Goal: Transaction & Acquisition: Purchase product/service

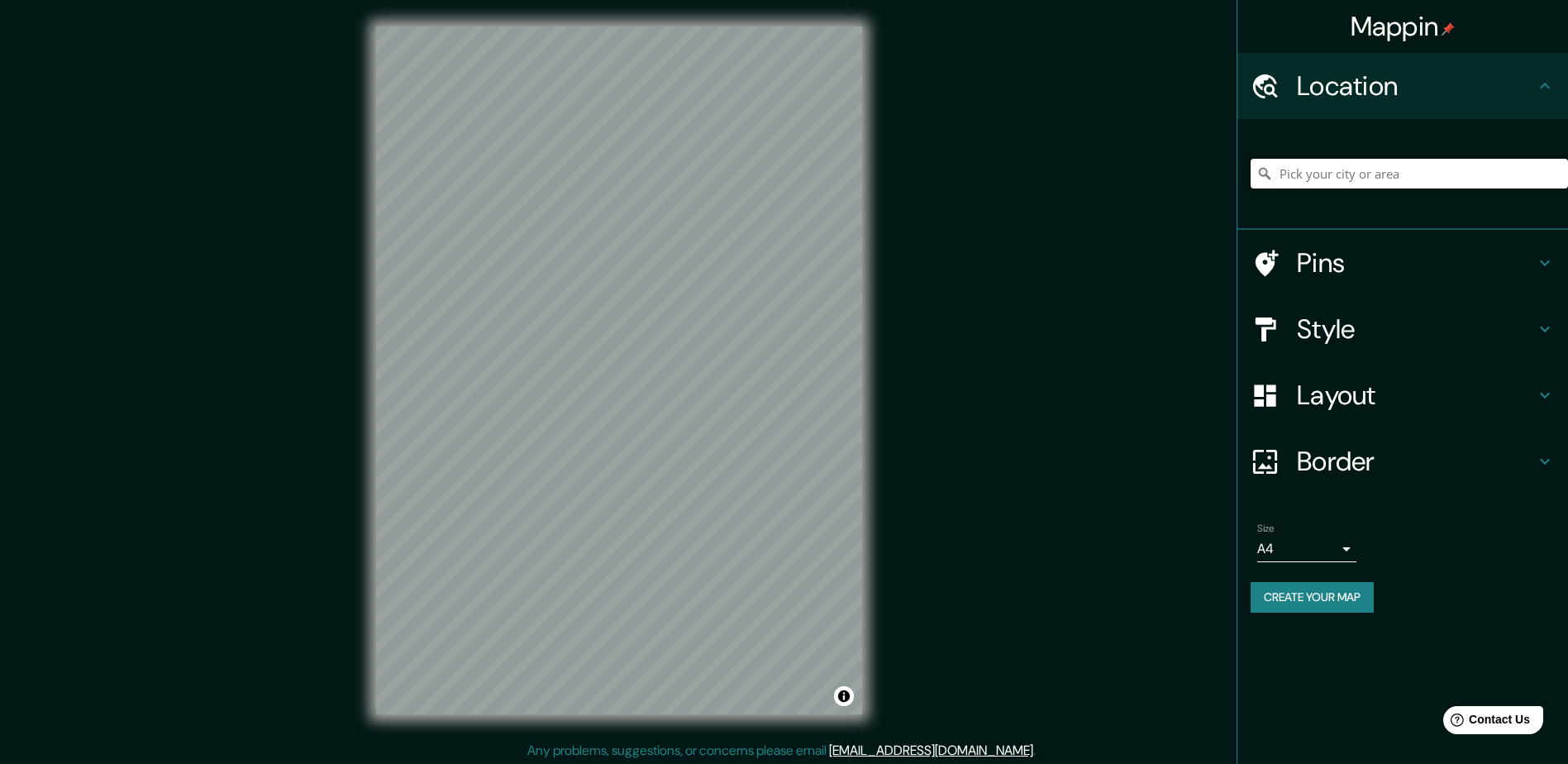
click at [1362, 171] on input "Pick your city or area" at bounding box center [1409, 173] width 317 height 29
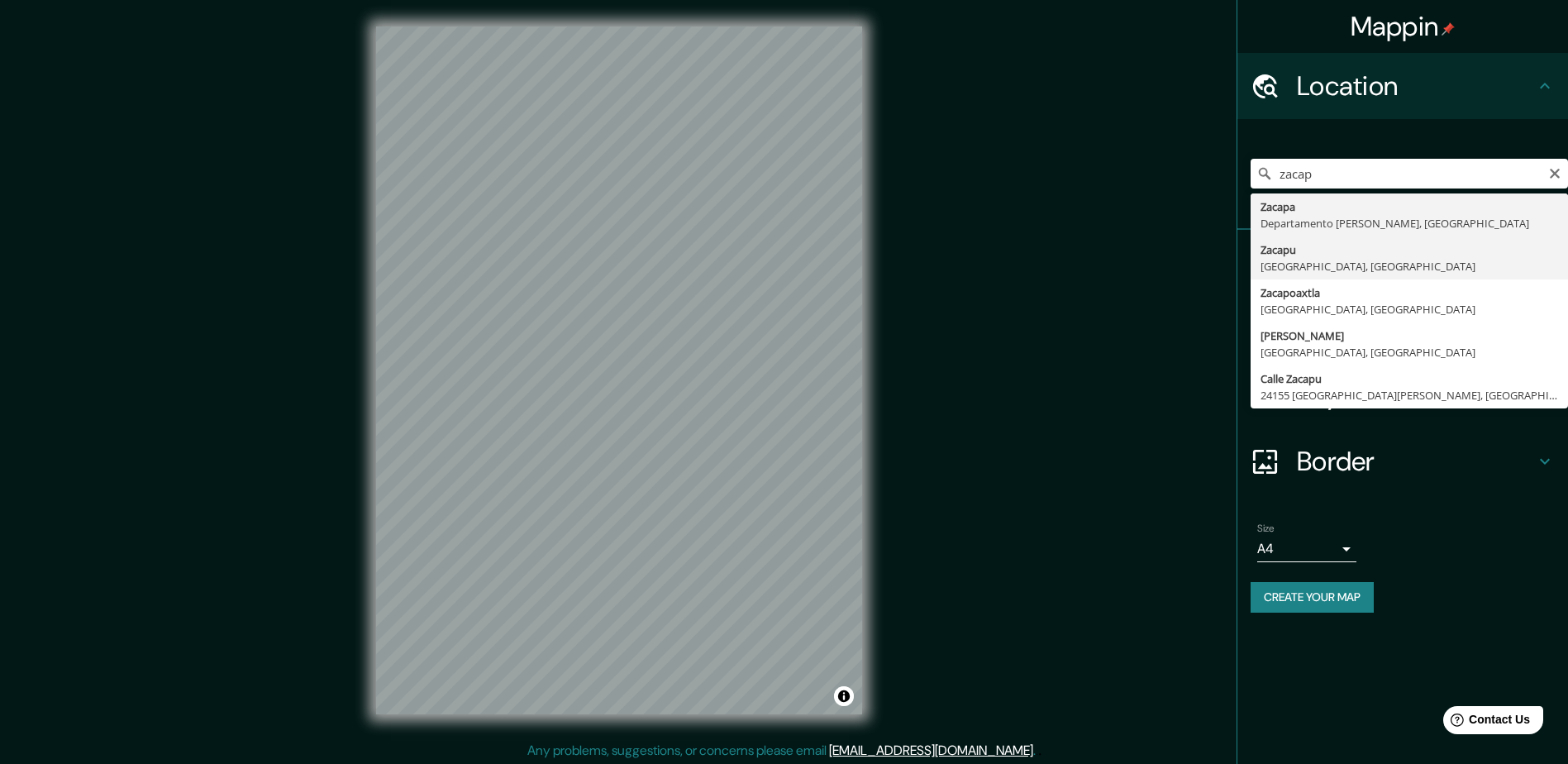
type input "[GEOGRAPHIC_DATA], [GEOGRAPHIC_DATA], [GEOGRAPHIC_DATA]"
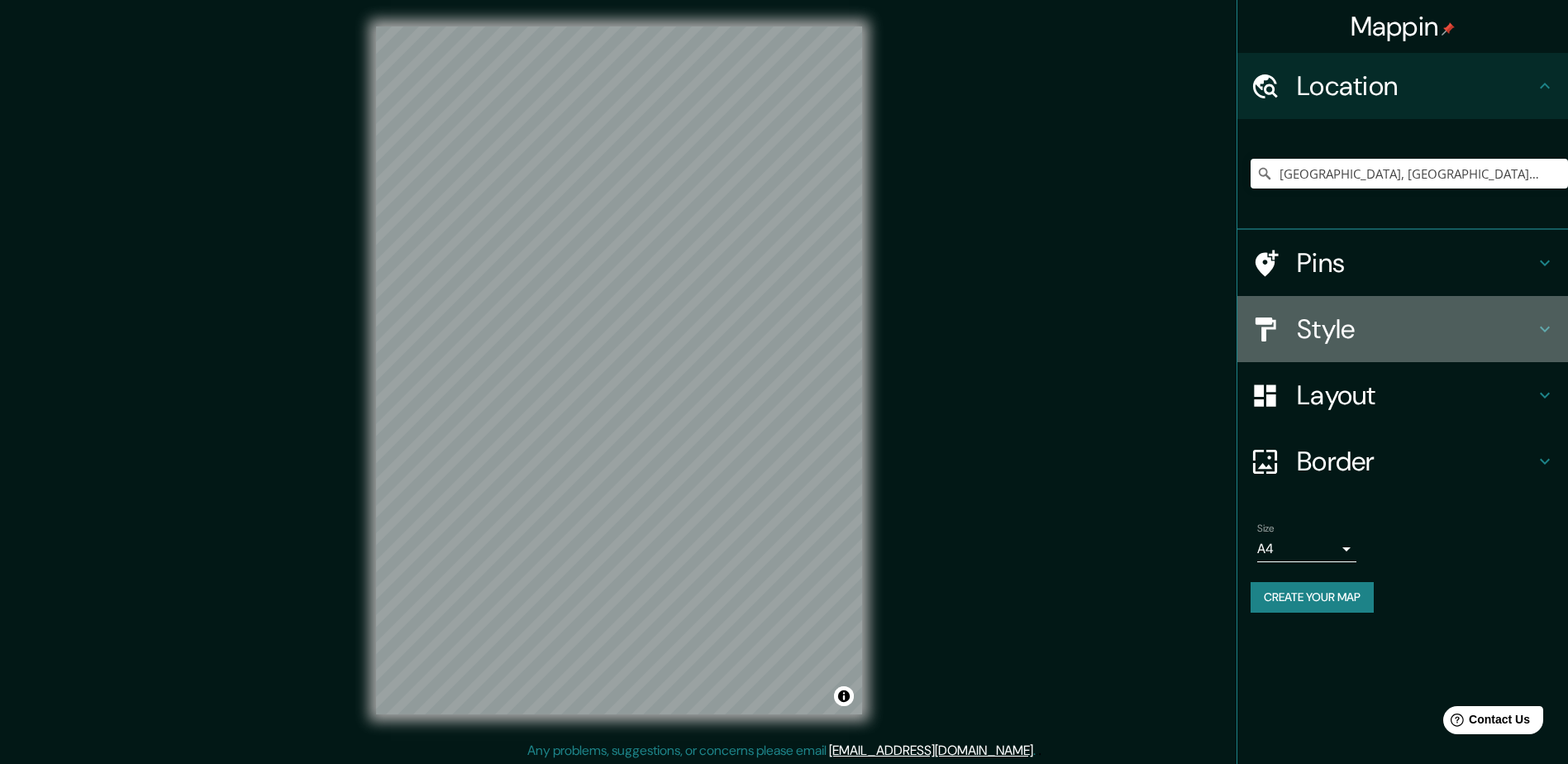
click at [1369, 335] on h4 "Style" at bounding box center [1415, 329] width 238 height 33
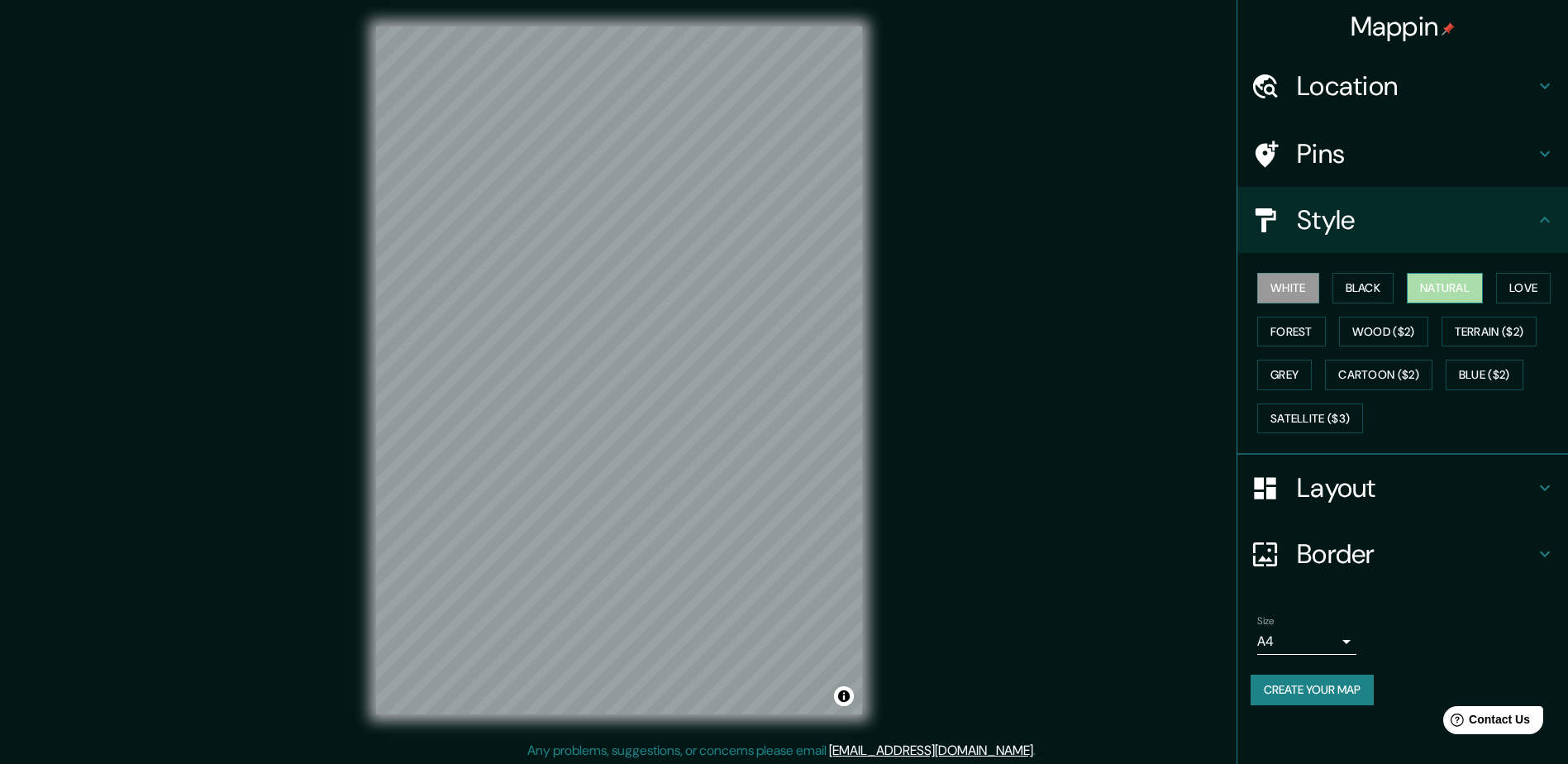
click at [1461, 290] on button "Natural" at bounding box center [1445, 288] width 76 height 30
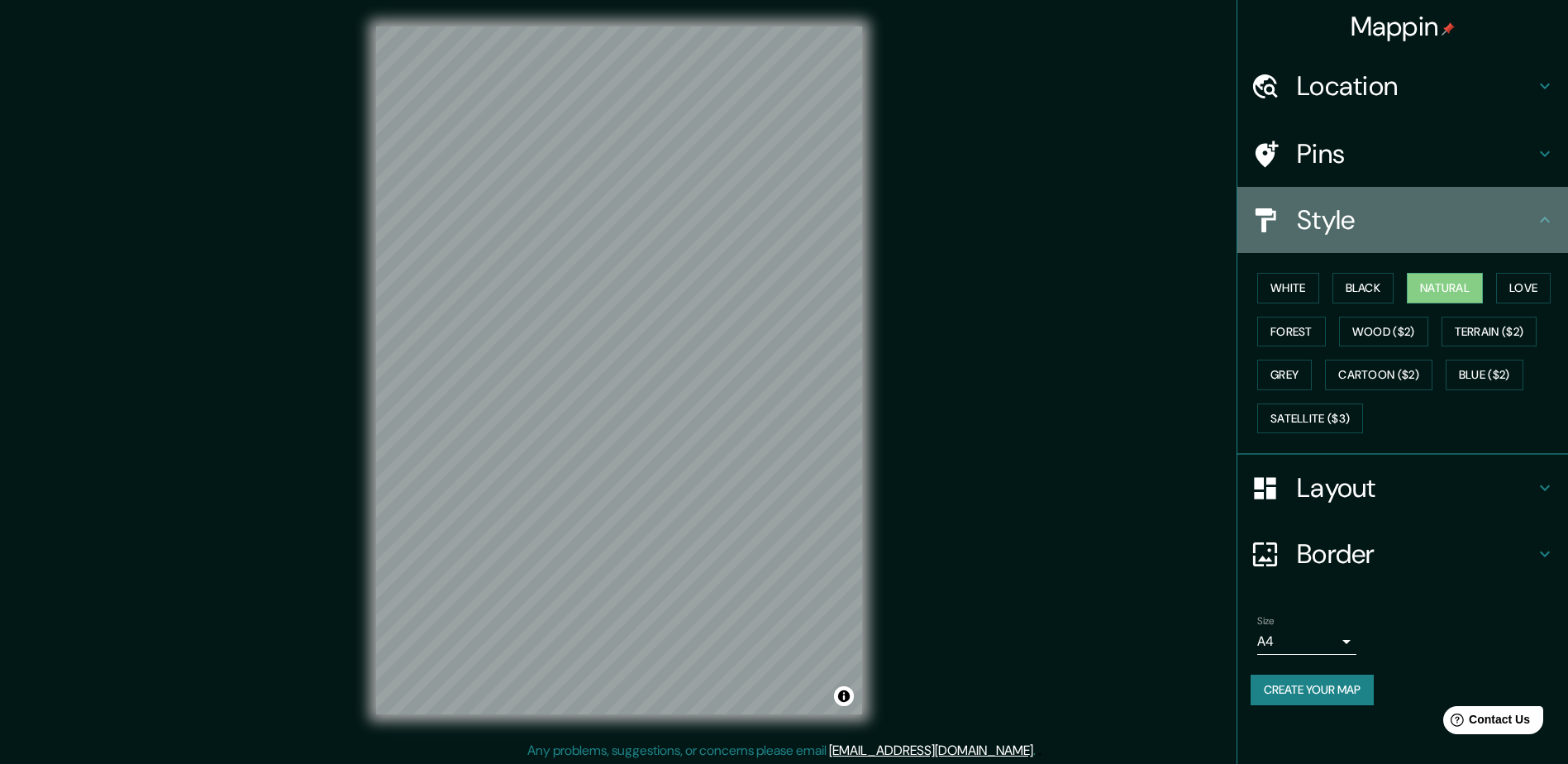
click at [1438, 230] on h4 "Style" at bounding box center [1415, 220] width 238 height 33
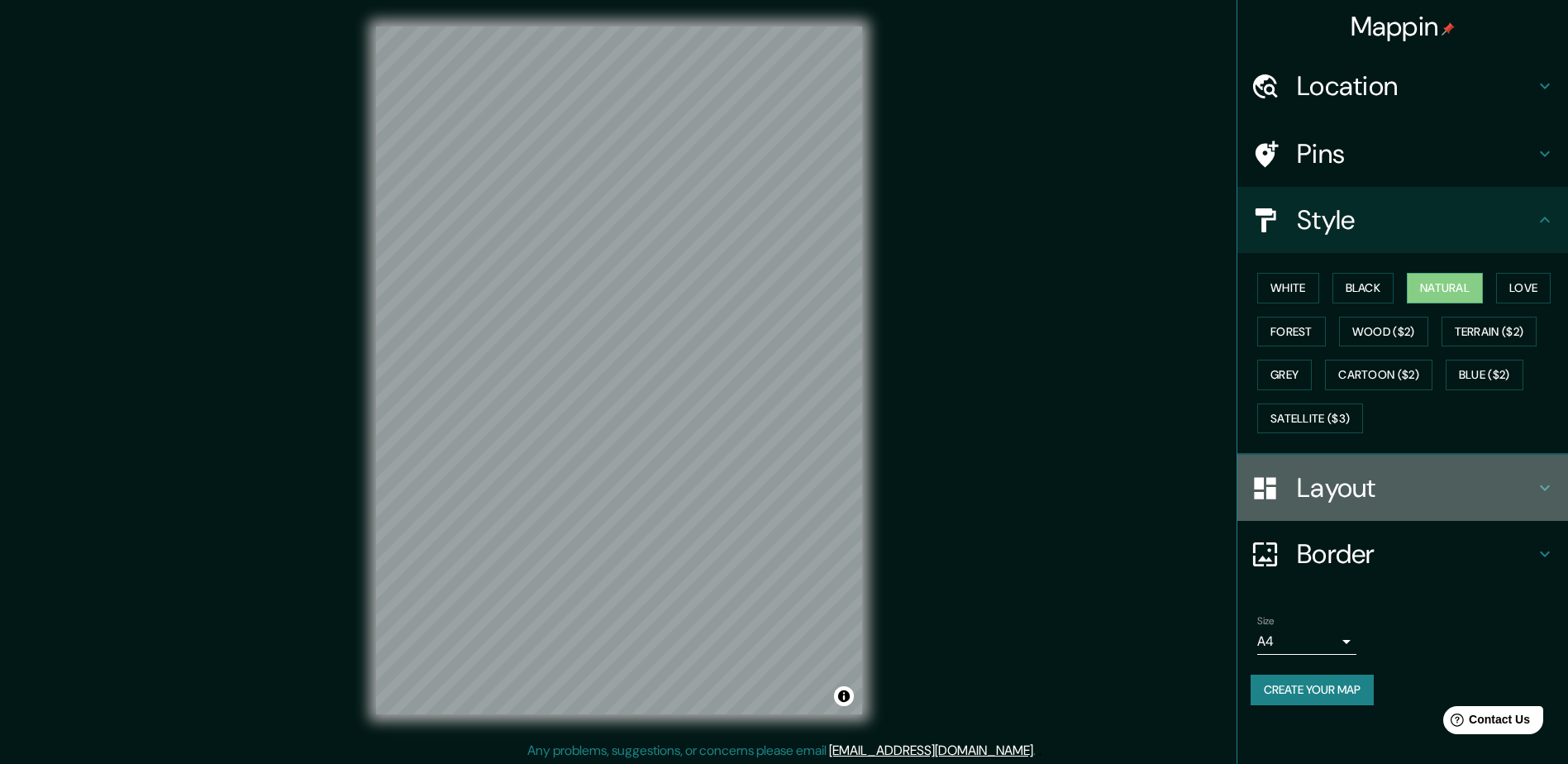
click at [1417, 479] on h4 "Layout" at bounding box center [1415, 487] width 238 height 33
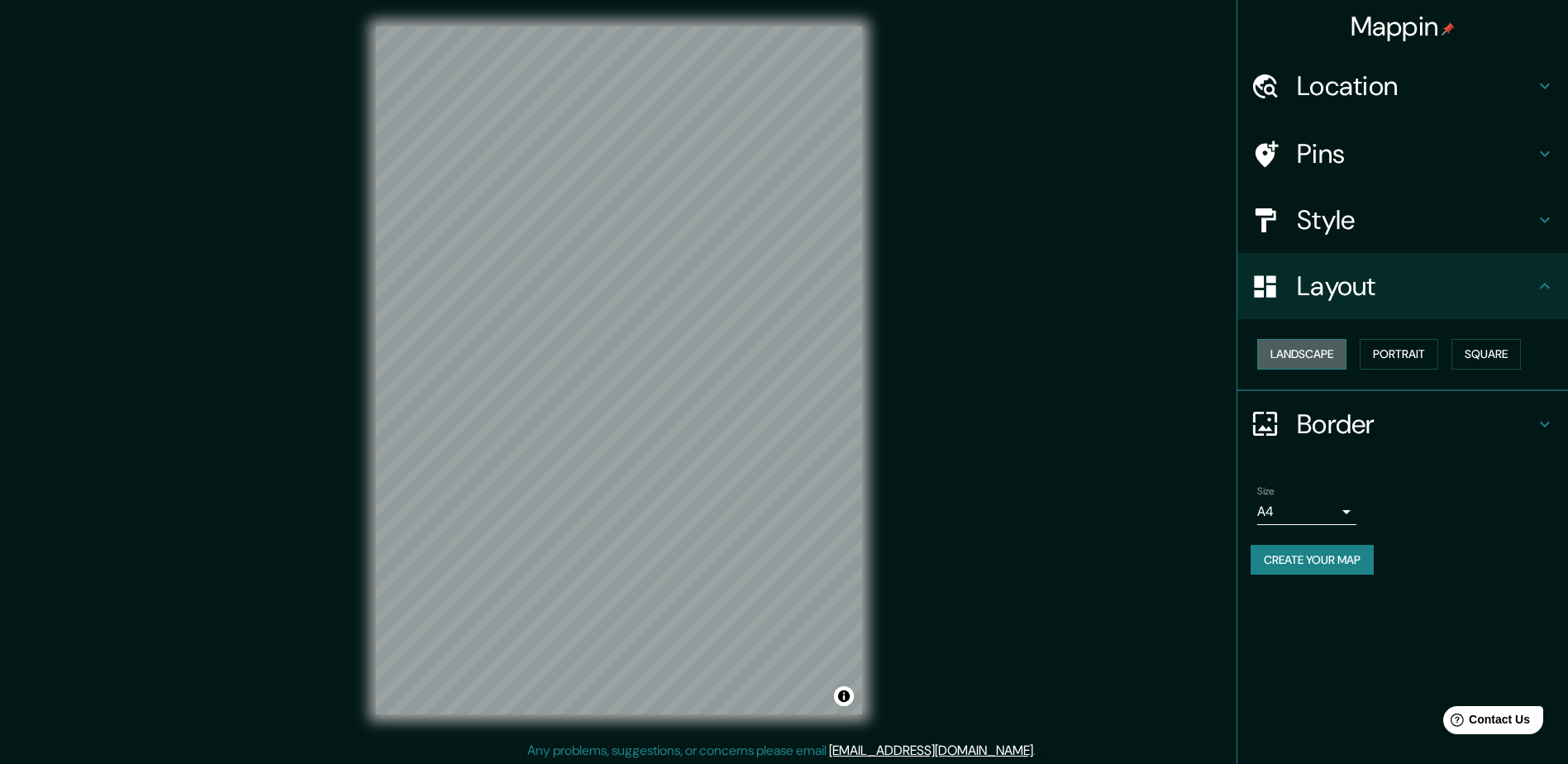
click at [1316, 342] on button "Landscape" at bounding box center [1302, 355] width 89 height 30
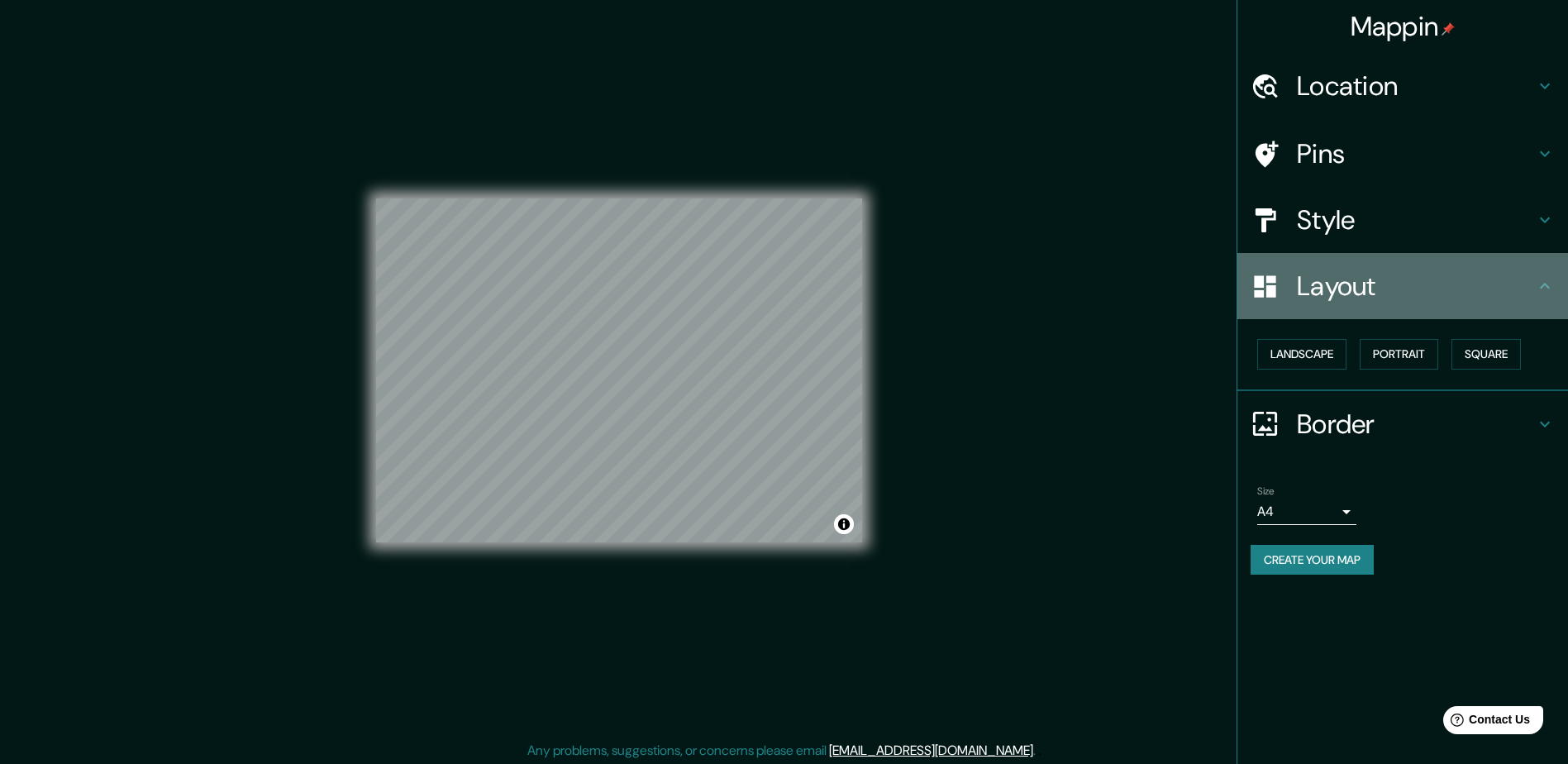
click at [1379, 282] on h4 "Layout" at bounding box center [1415, 285] width 238 height 33
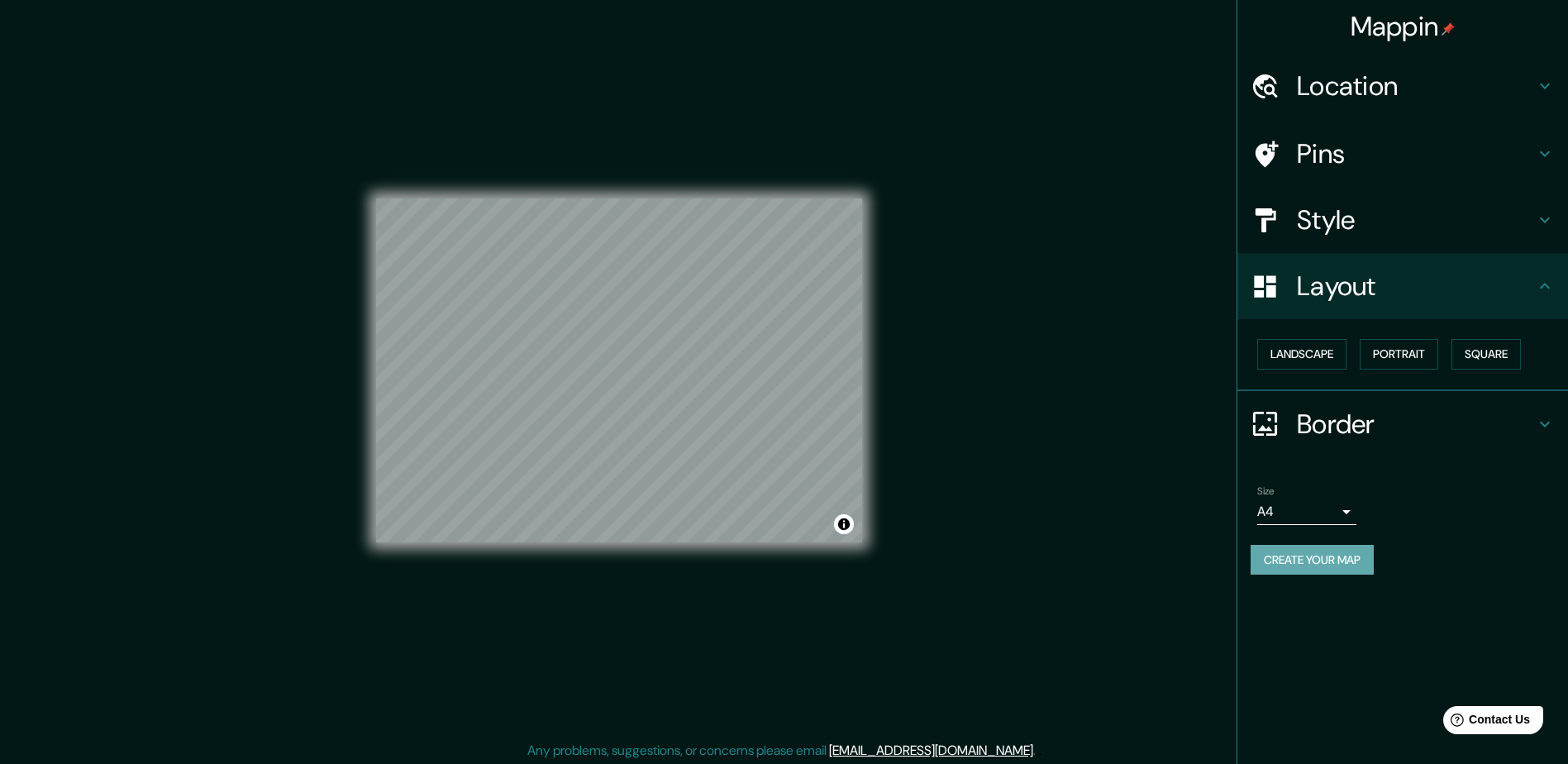
click at [1321, 562] on button "Create your map" at bounding box center [1312, 560] width 123 height 30
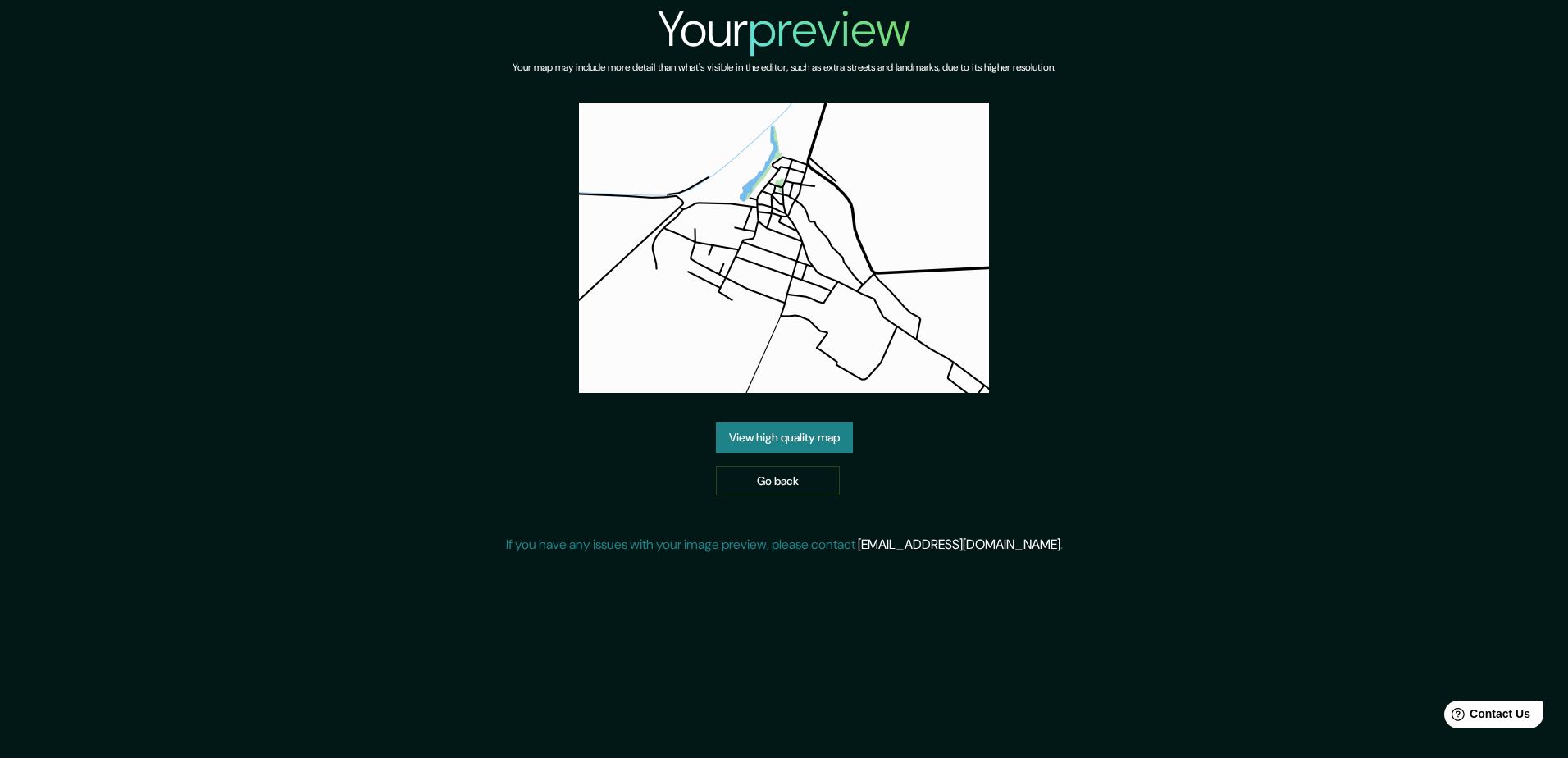
click at [809, 441] on link "View high quality map" at bounding box center [785, 437] width 137 height 30
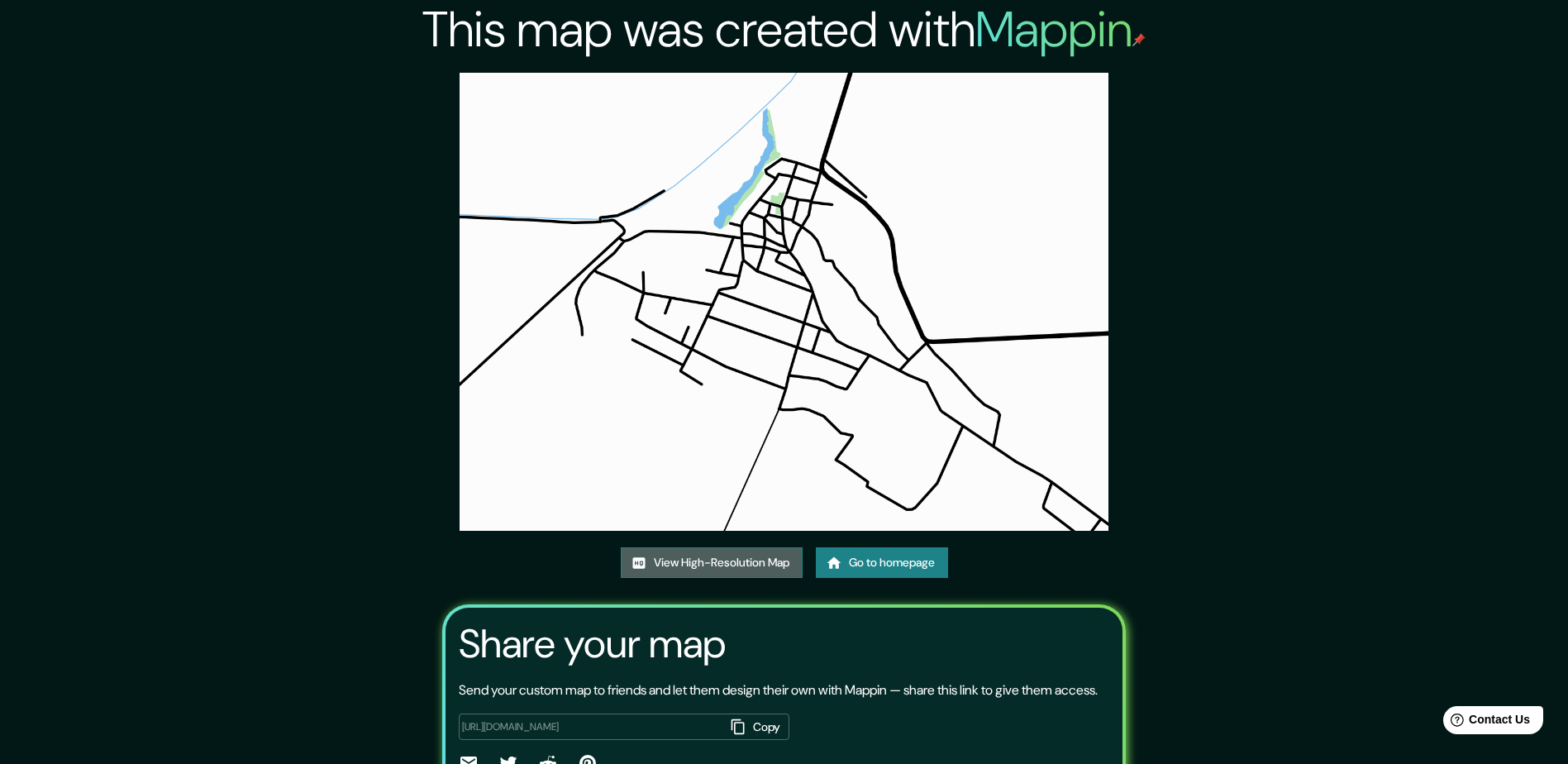
click at [720, 560] on link "View High-Resolution Map" at bounding box center [712, 563] width 182 height 30
click at [887, 548] on link "Go to homepage" at bounding box center [882, 563] width 133 height 30
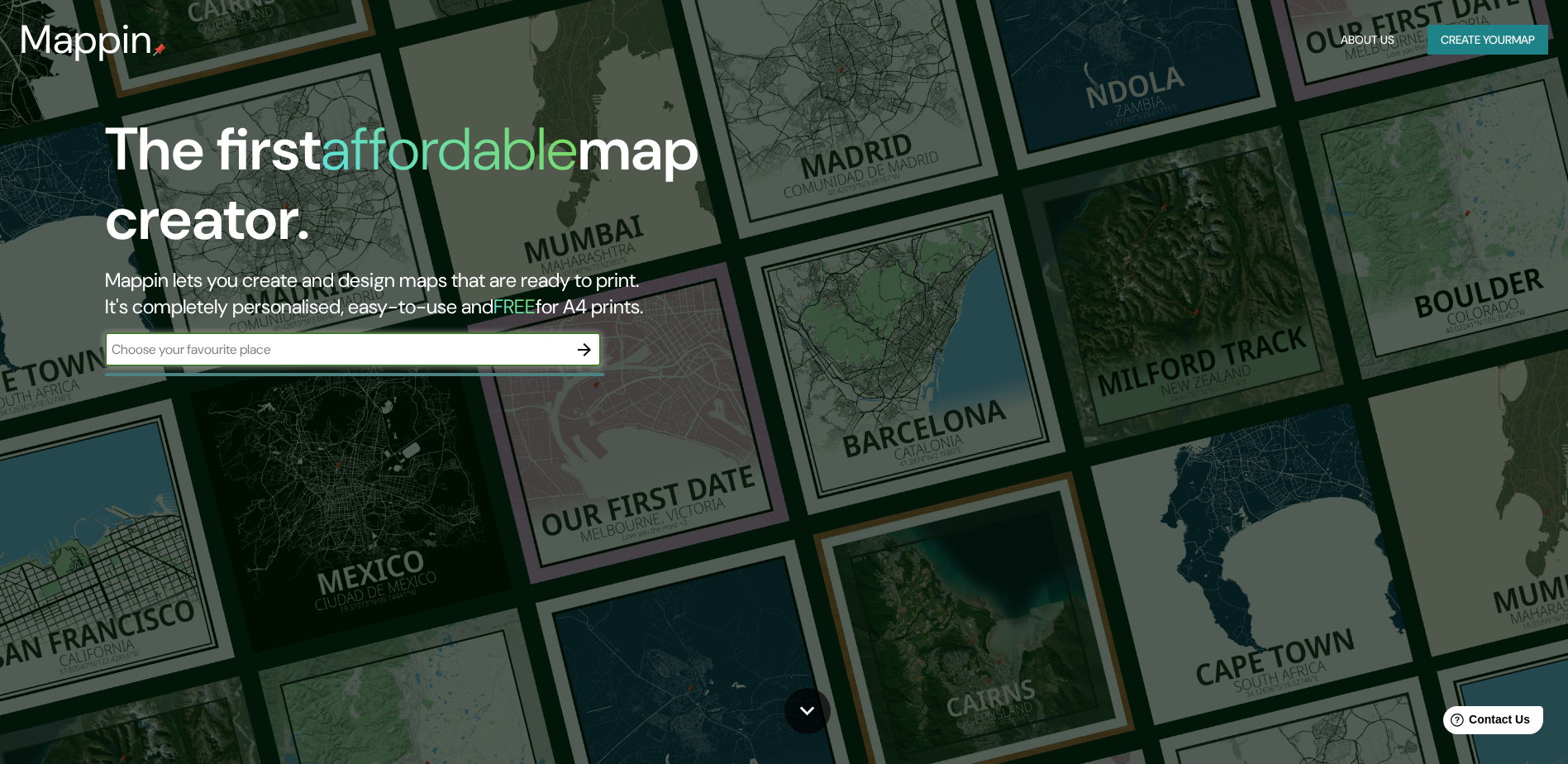
click at [534, 359] on input "text" at bounding box center [336, 350] width 463 height 19
type input "zacapu"
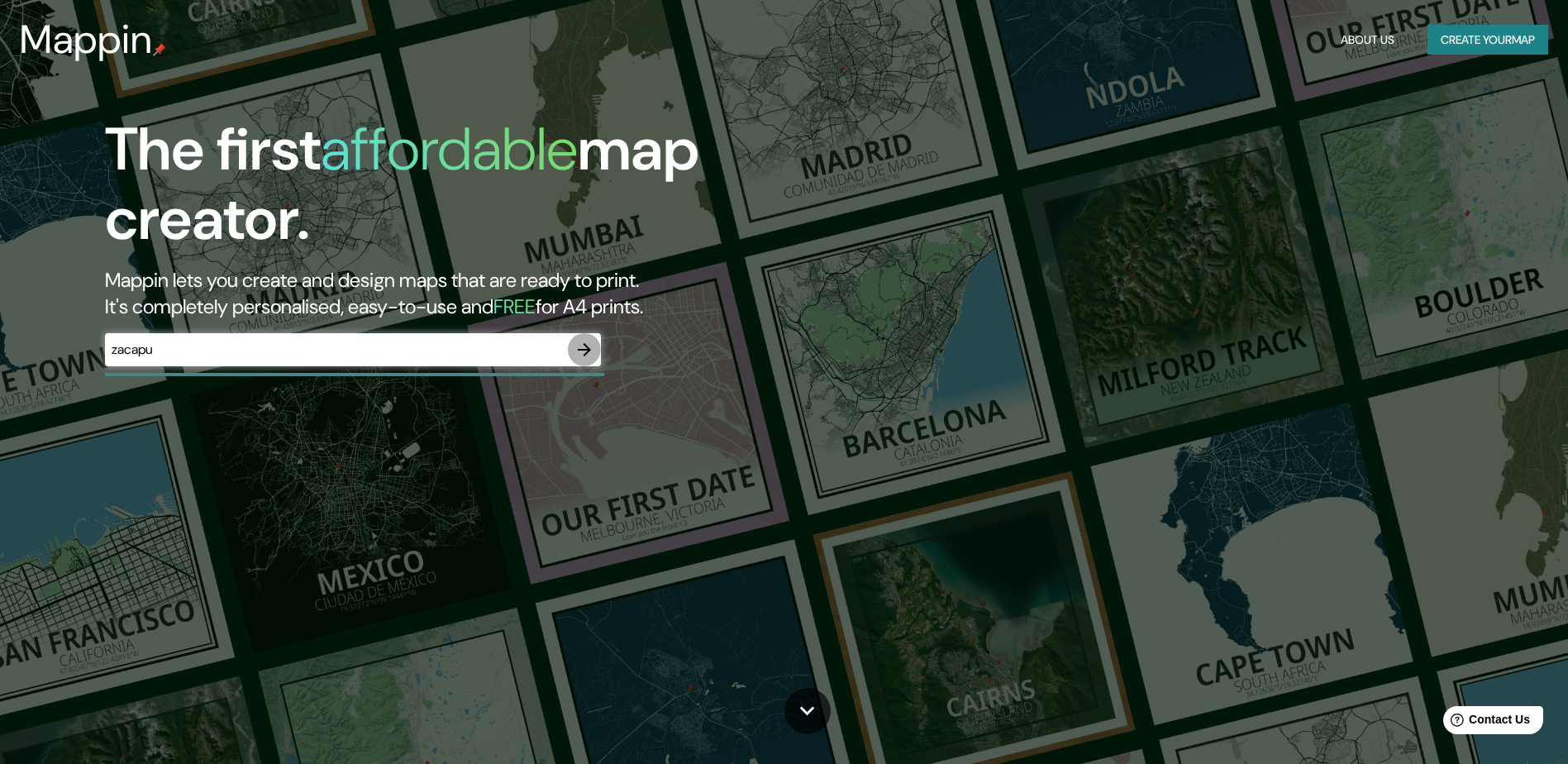
click at [568, 350] on button "button" at bounding box center [584, 350] width 33 height 33
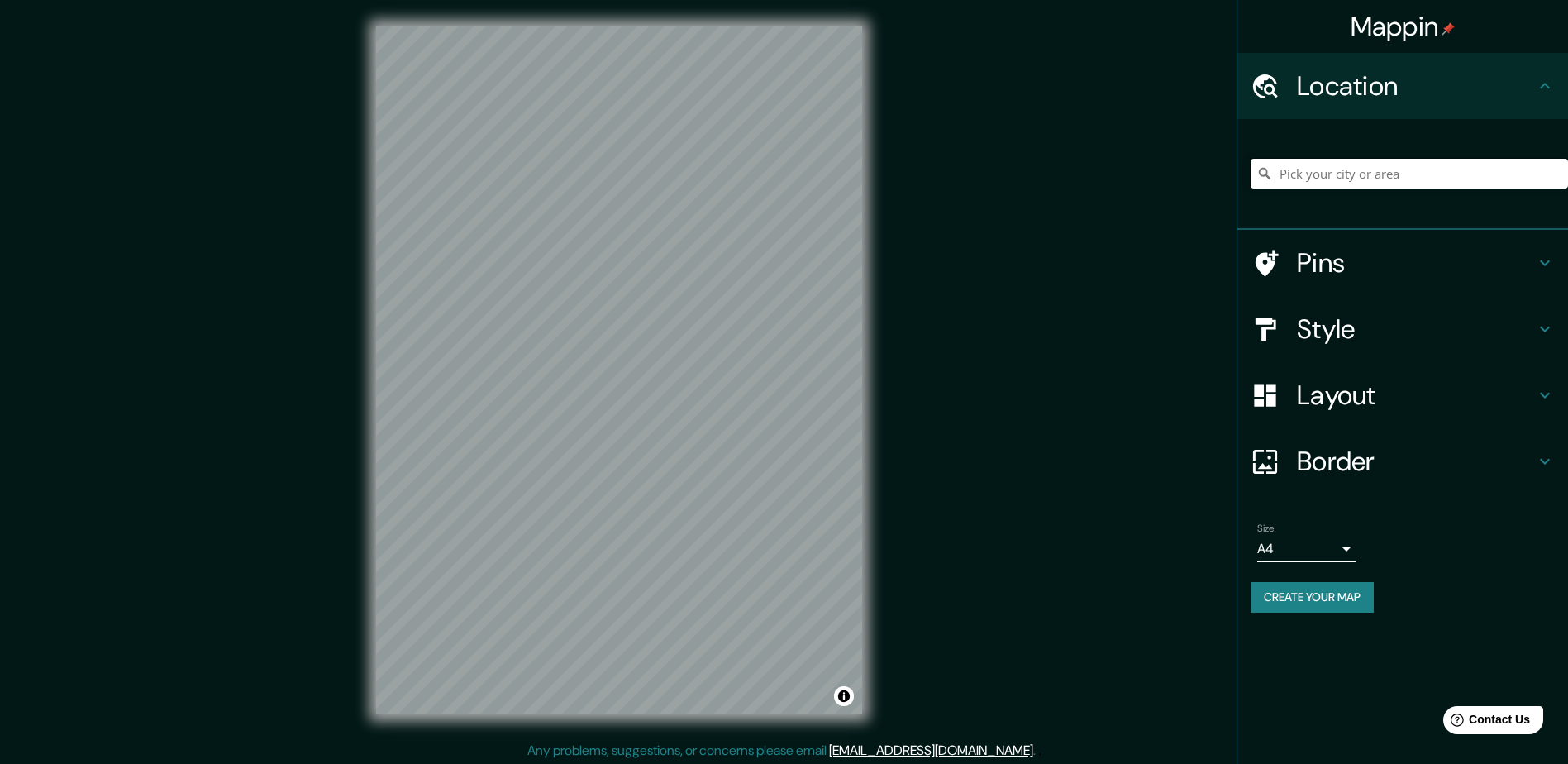
click at [1355, 182] on input "Pick your city or area" at bounding box center [1409, 173] width 317 height 29
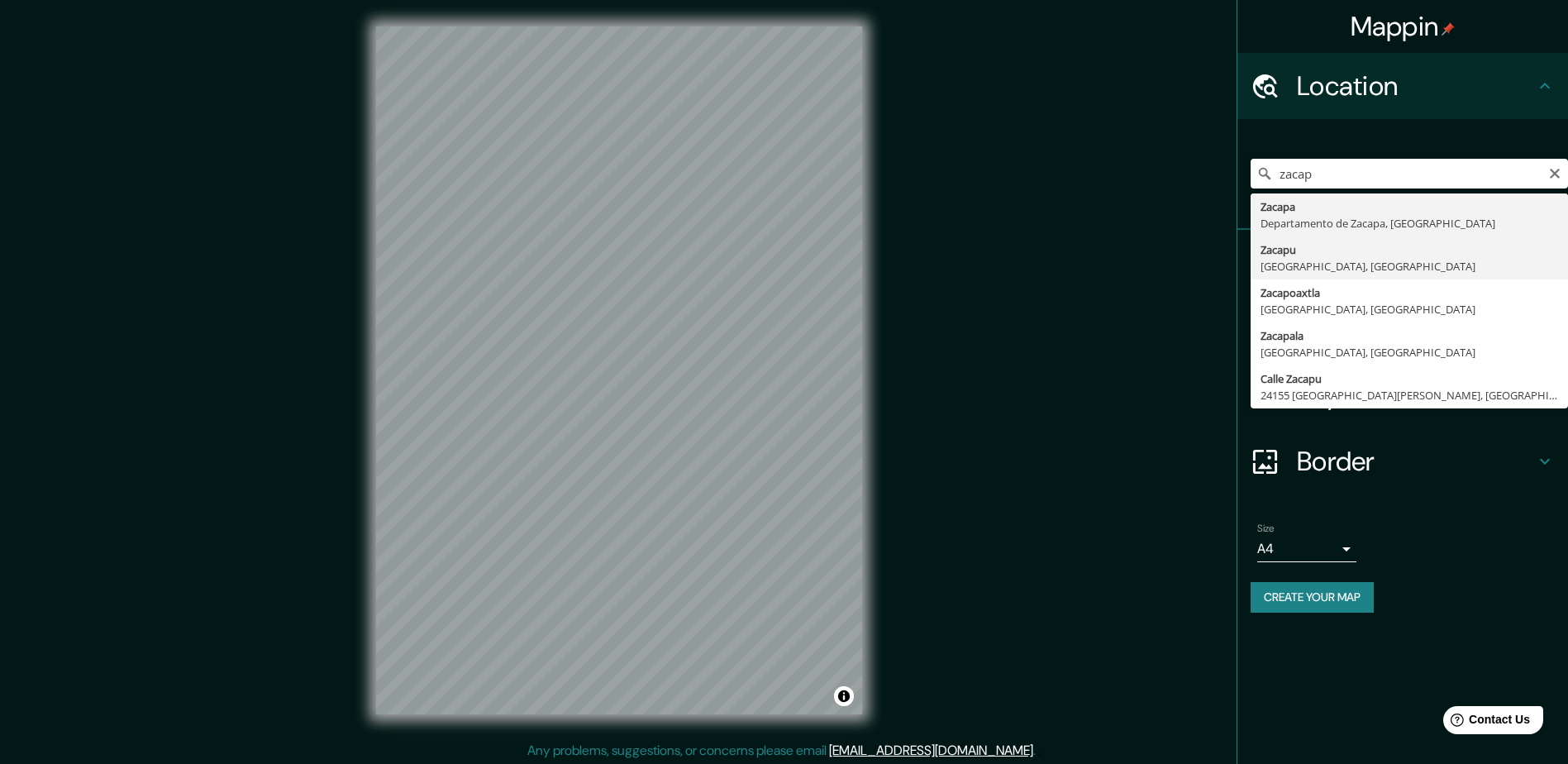
type input "Zacapu, Michoacán, México"
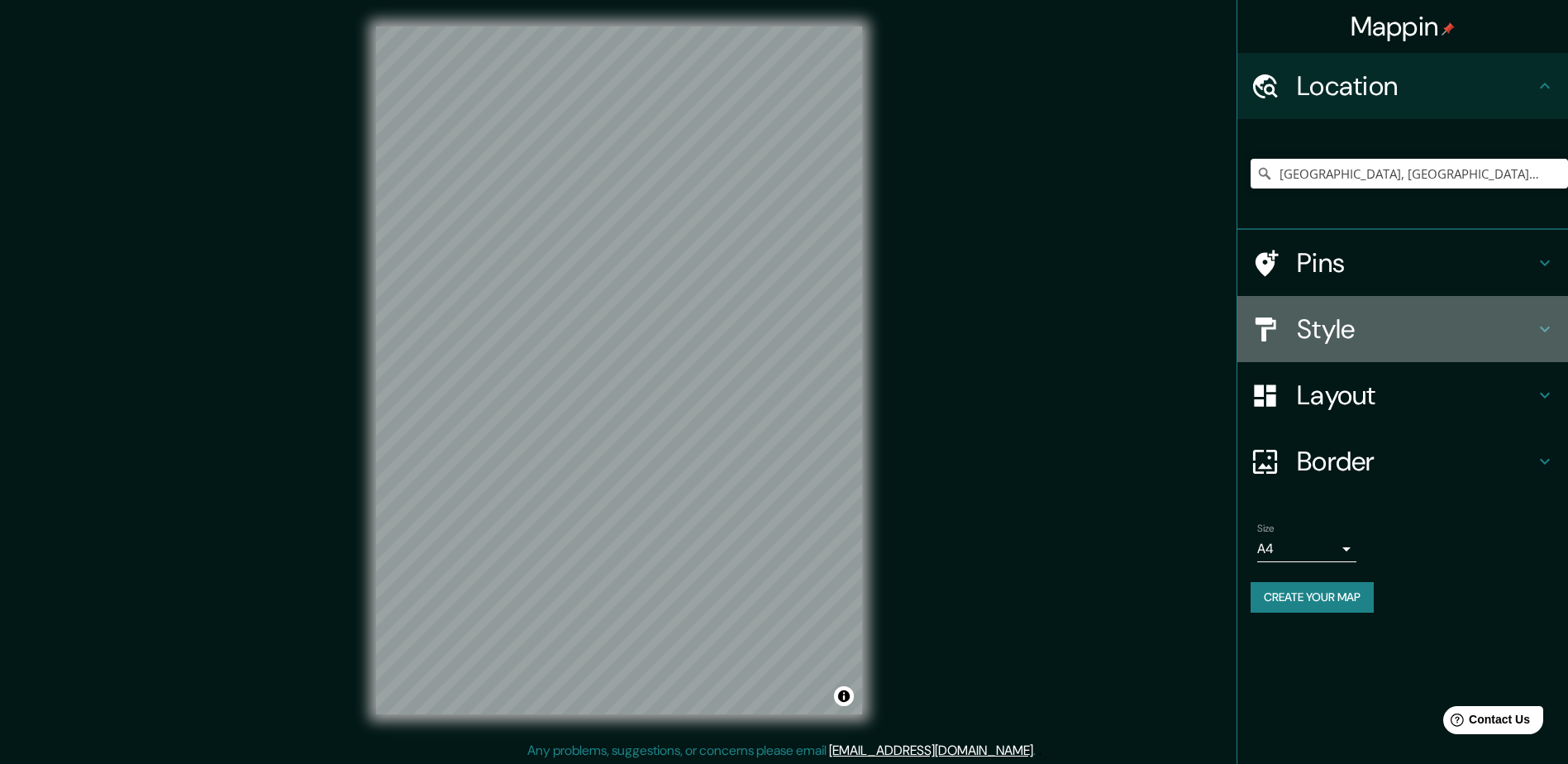
click at [1389, 347] on div "Style" at bounding box center [1402, 329] width 331 height 66
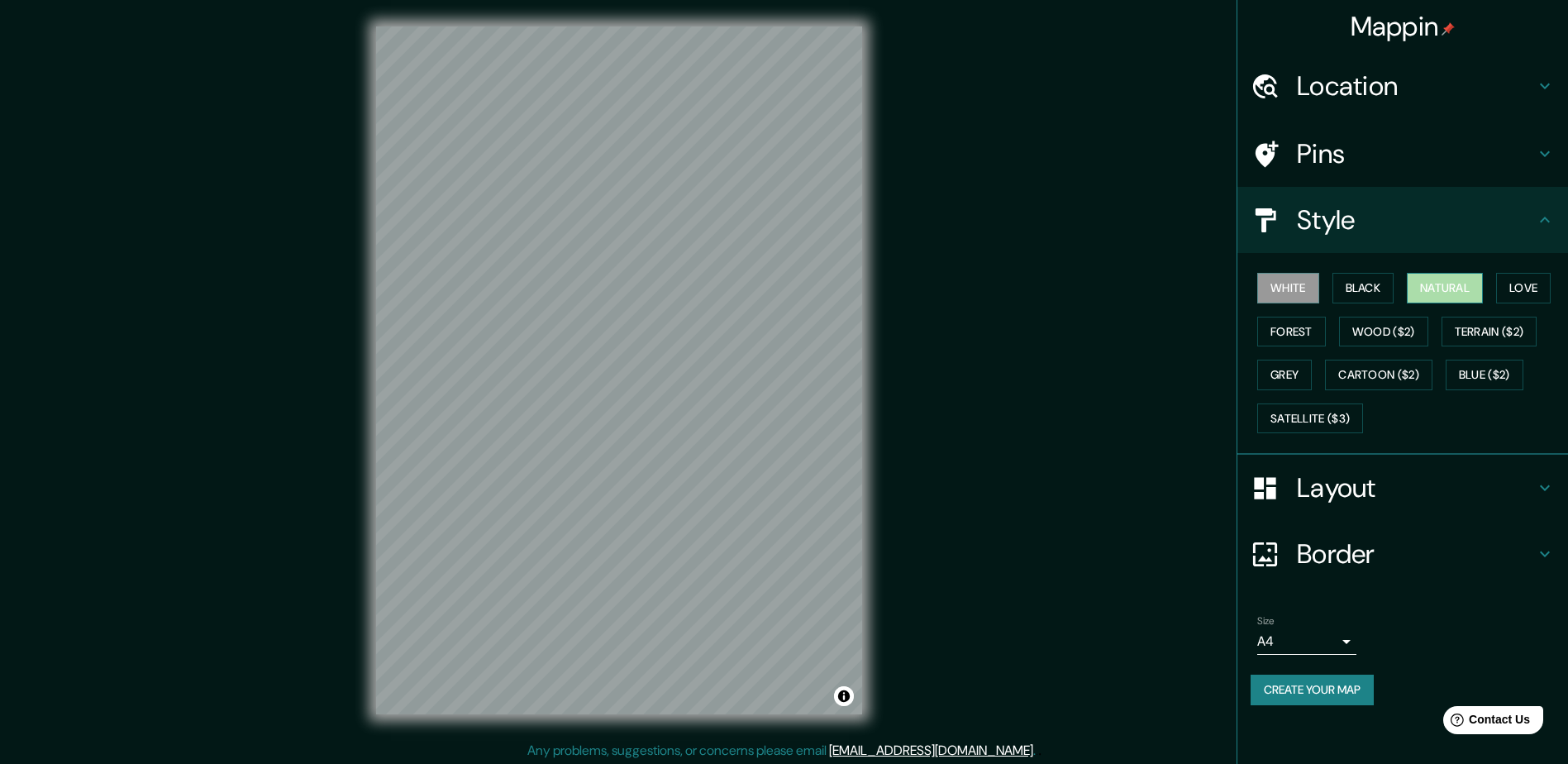
click at [1457, 300] on button "Natural" at bounding box center [1445, 288] width 76 height 30
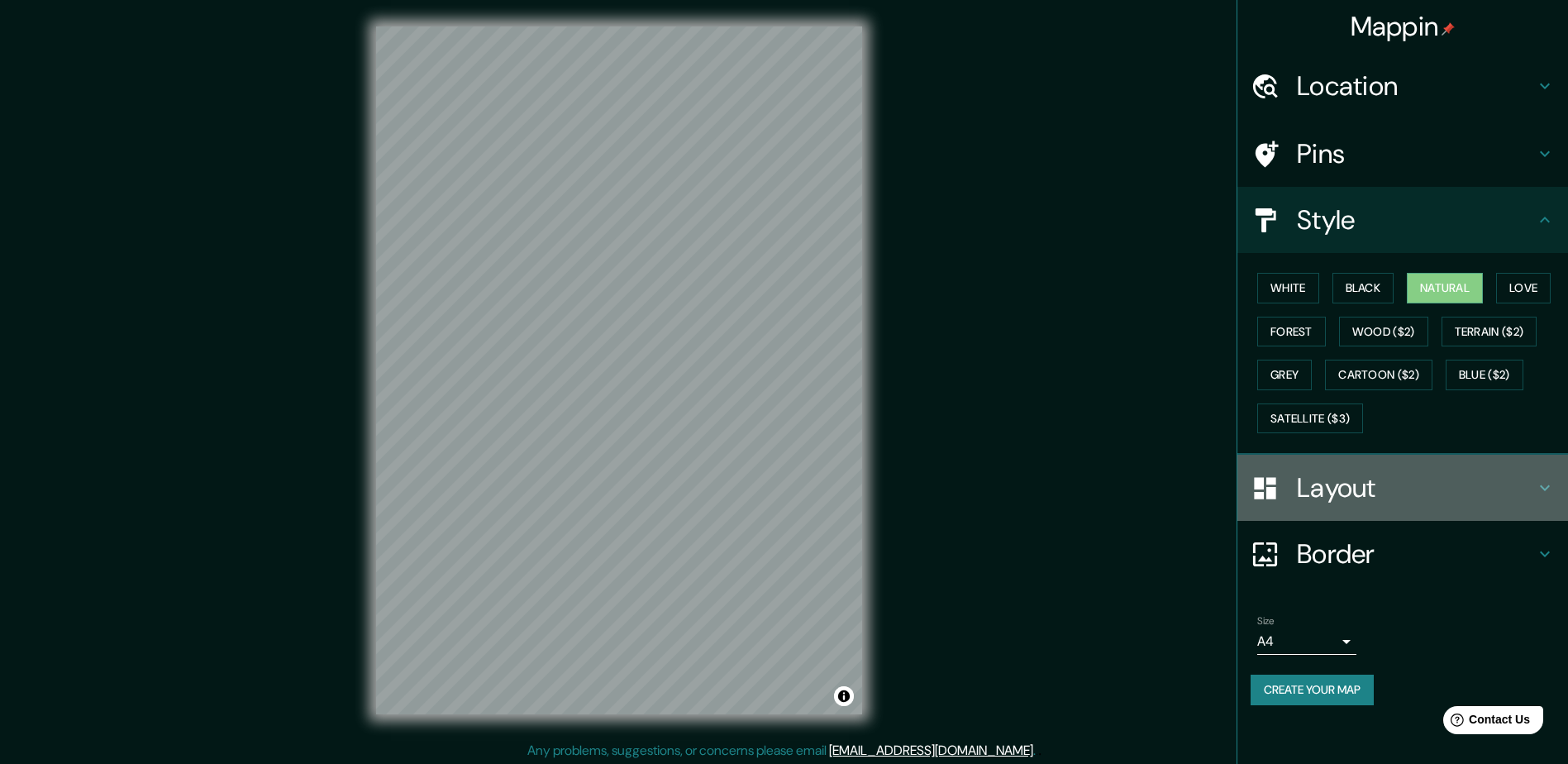
click at [1402, 483] on h4 "Layout" at bounding box center [1415, 487] width 238 height 33
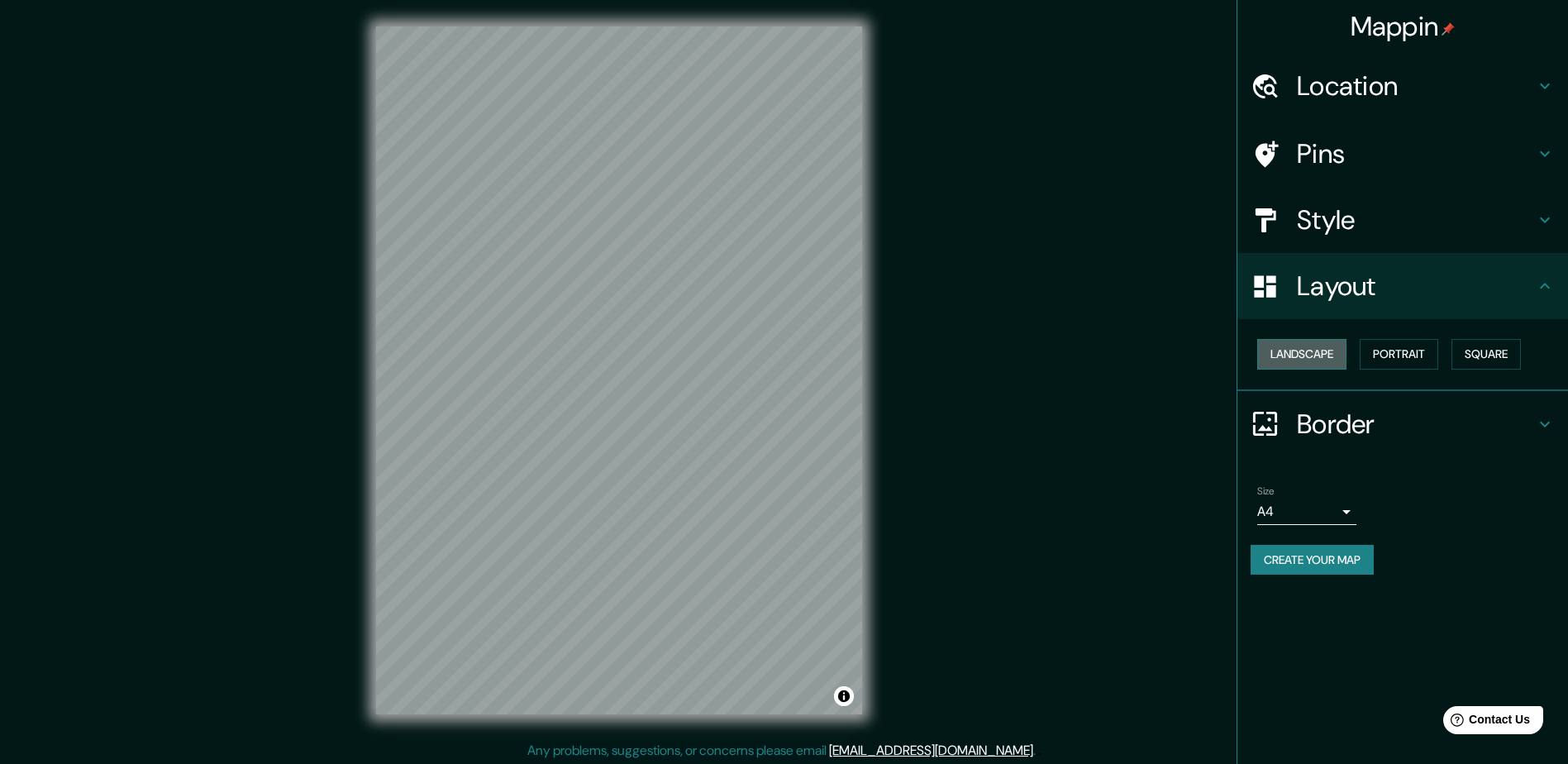
click at [1307, 356] on button "Landscape" at bounding box center [1302, 355] width 89 height 30
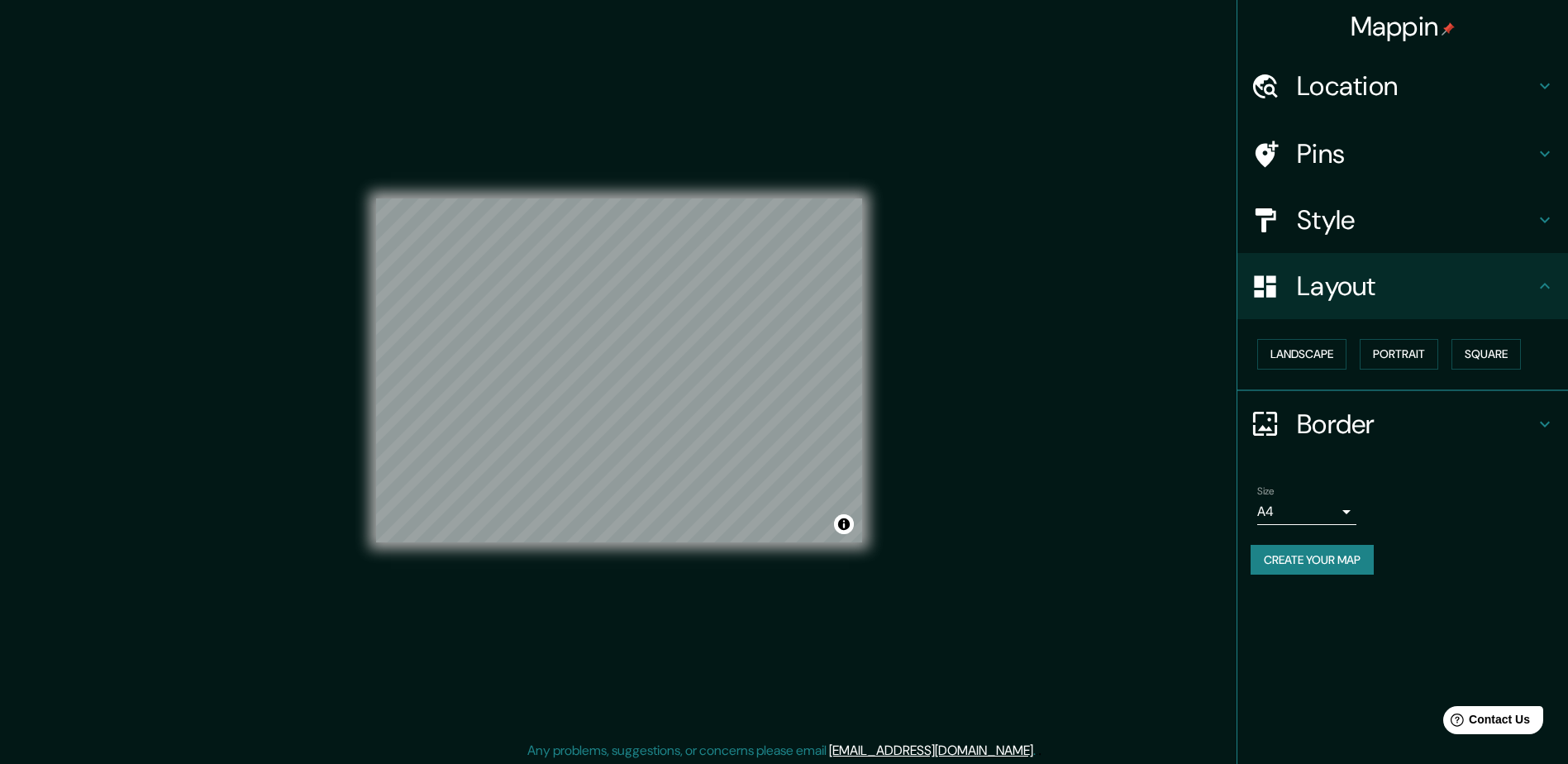
click at [1414, 300] on h4 "Layout" at bounding box center [1415, 285] width 238 height 33
click at [1412, 354] on button "Portrait" at bounding box center [1398, 355] width 79 height 30
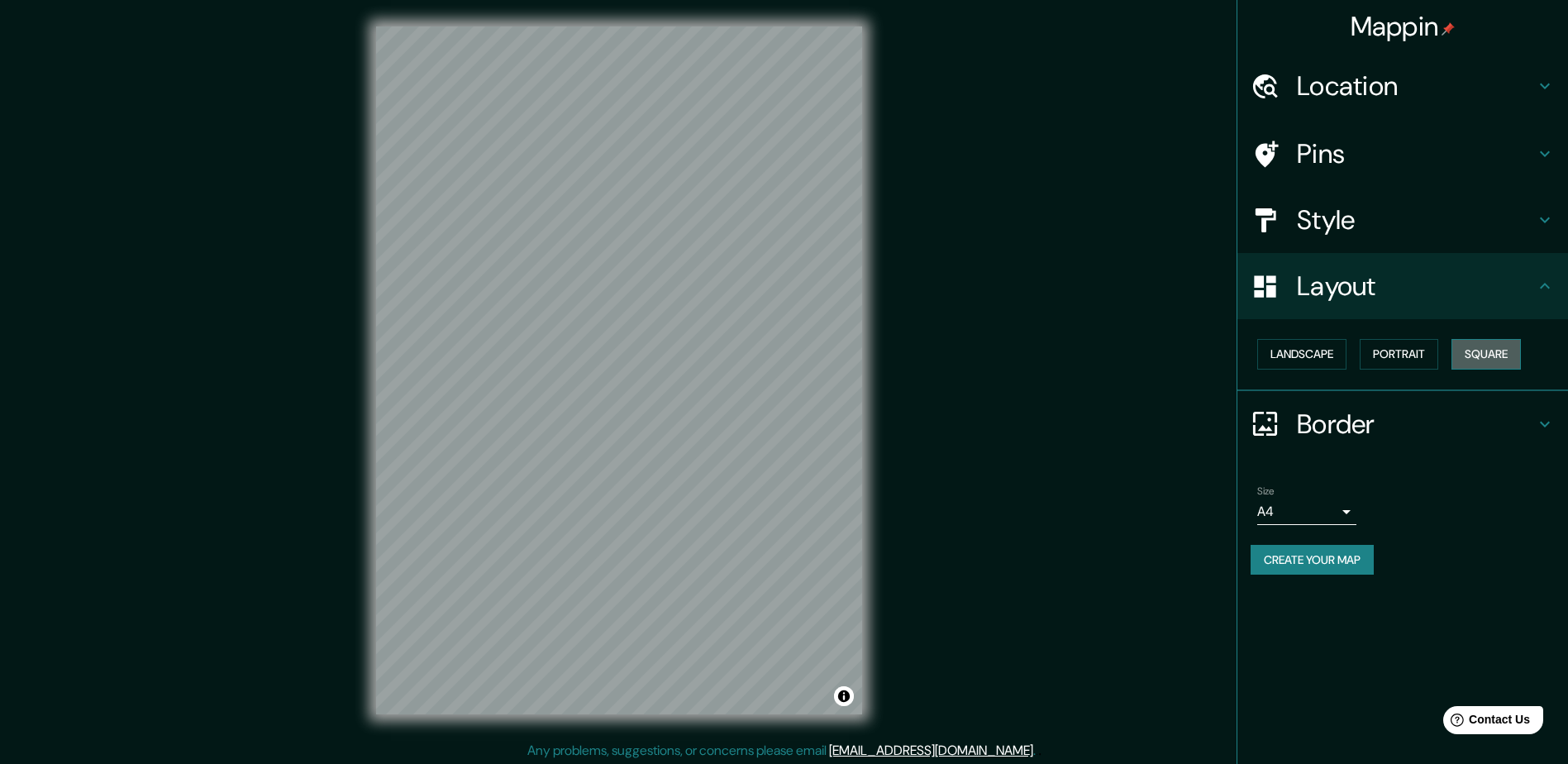
click at [1482, 347] on button "Square" at bounding box center [1486, 355] width 69 height 30
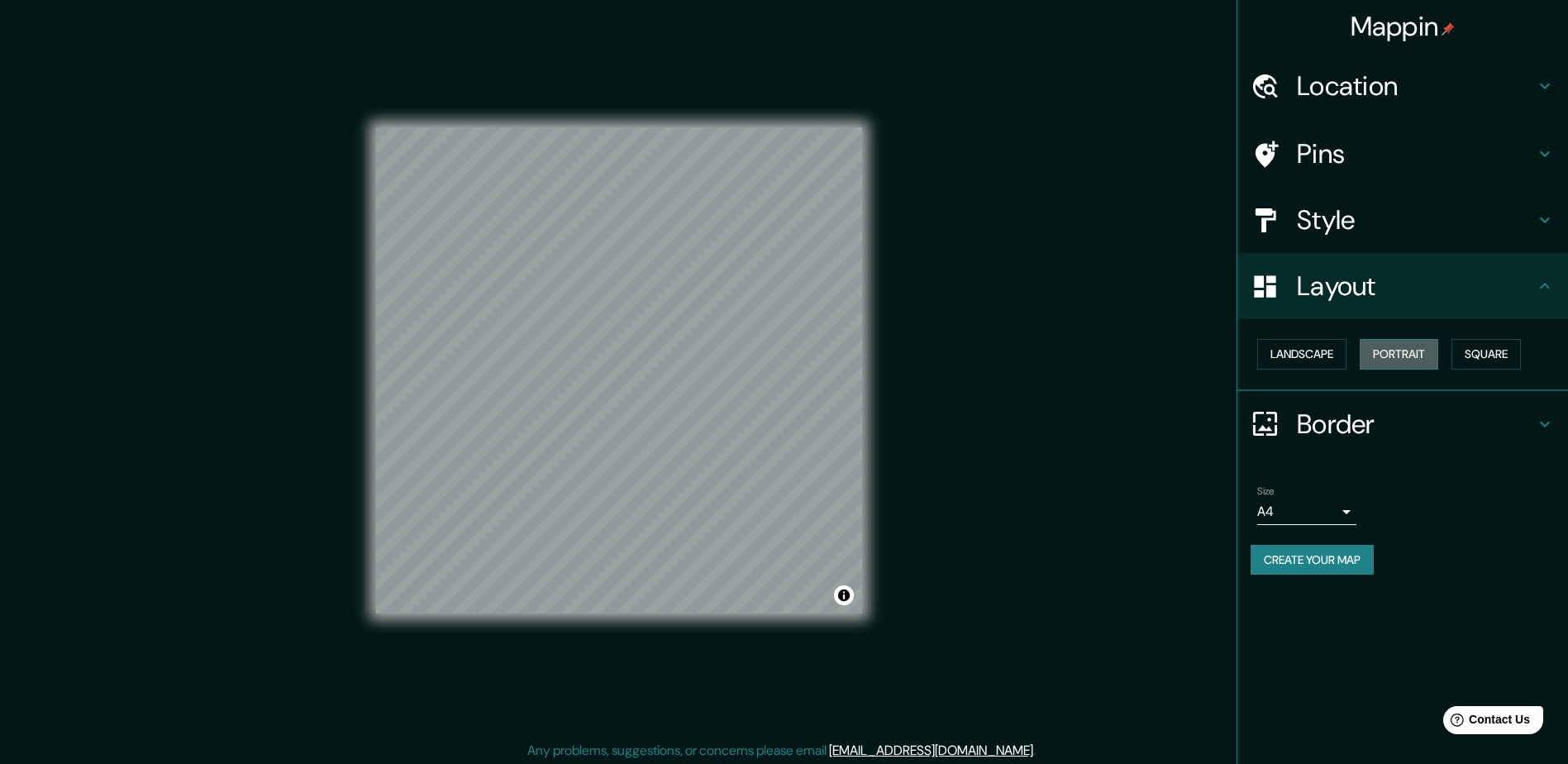
click at [1430, 353] on button "Portrait" at bounding box center [1398, 355] width 79 height 30
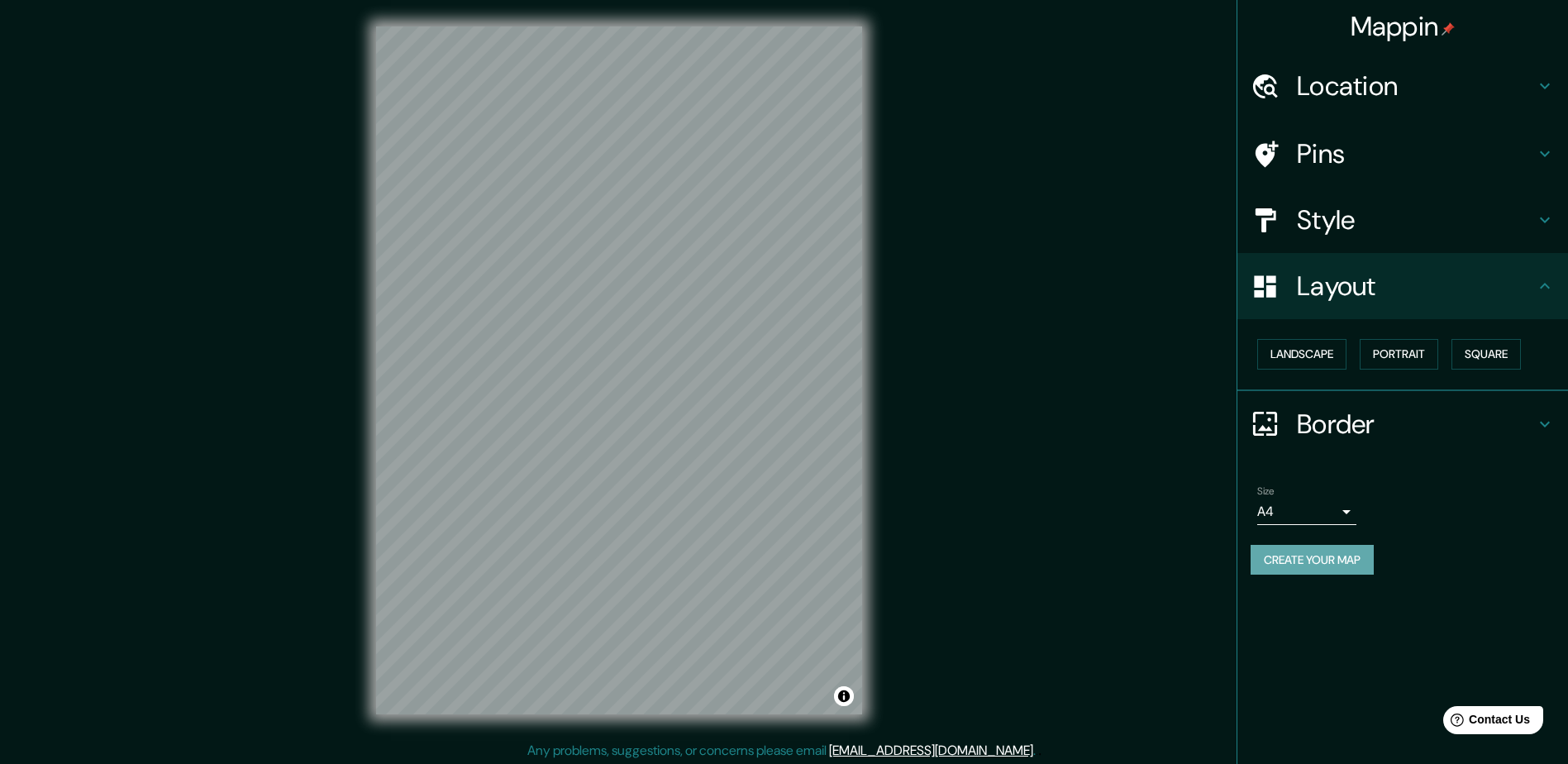
click at [1347, 554] on button "Create your map" at bounding box center [1312, 560] width 123 height 30
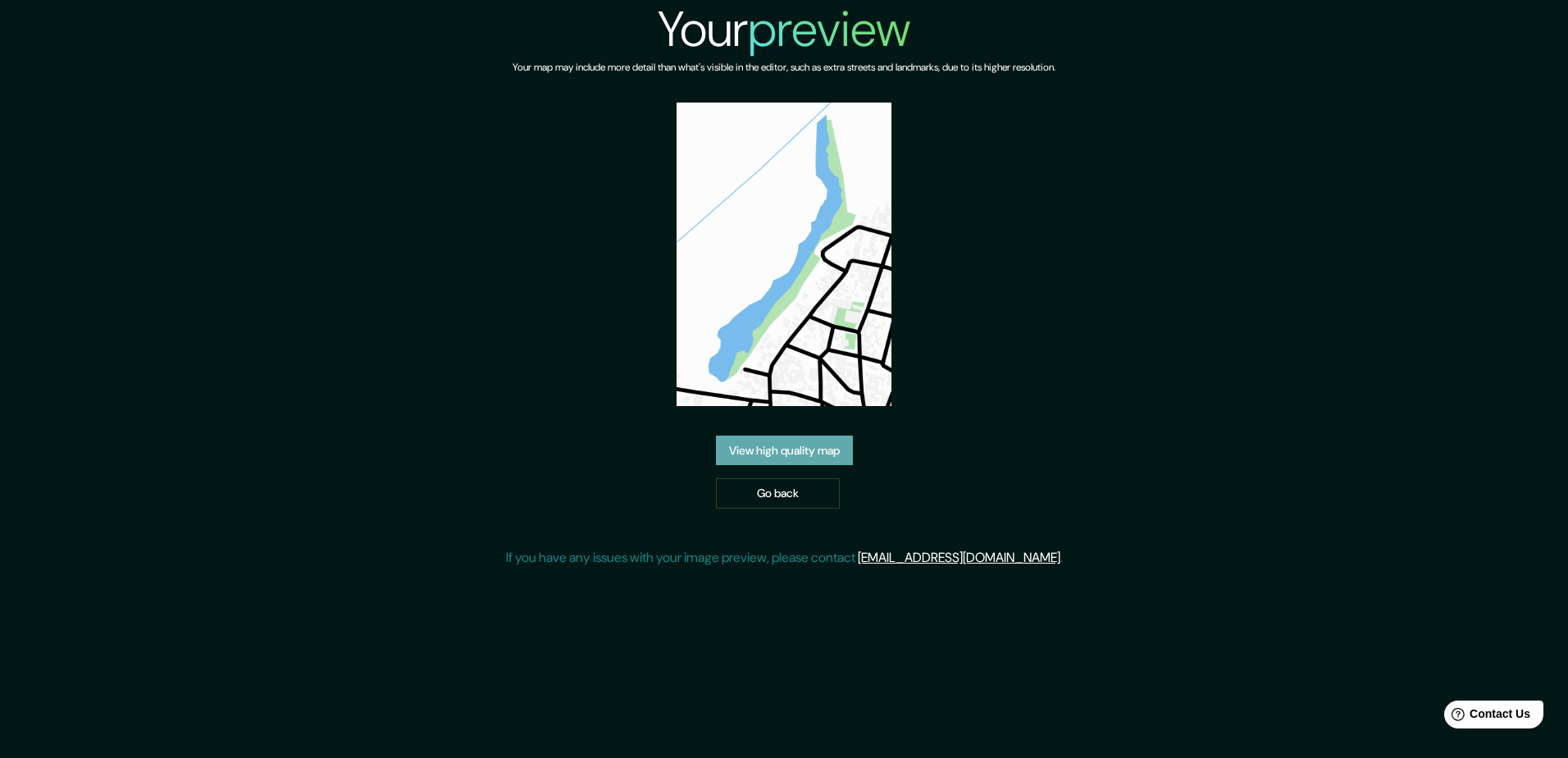
click at [816, 447] on link "View high quality map" at bounding box center [785, 450] width 137 height 30
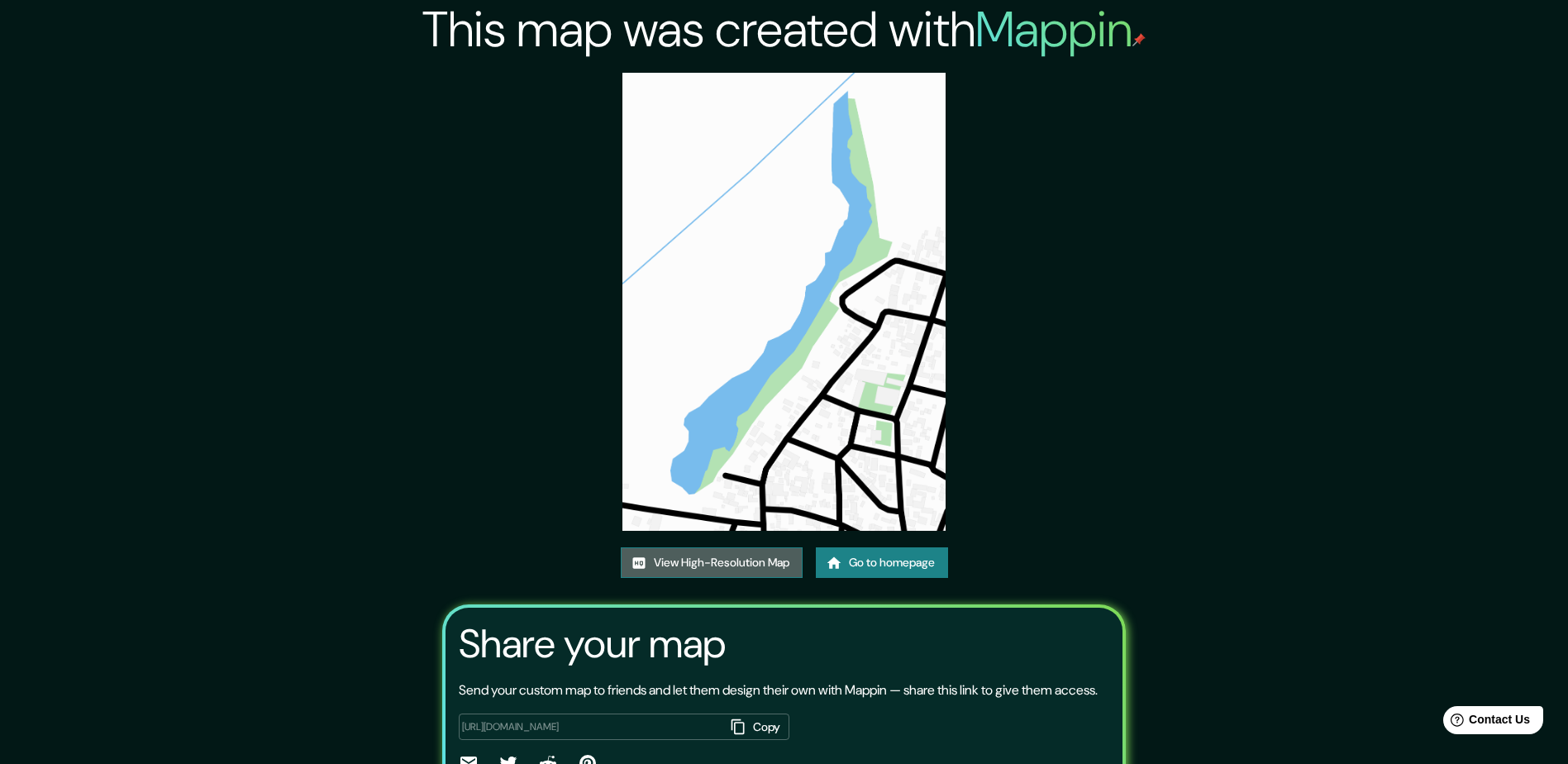
click at [725, 560] on link "View High-Resolution Map" at bounding box center [712, 563] width 182 height 30
click at [893, 557] on link "Go to homepage" at bounding box center [882, 563] width 133 height 30
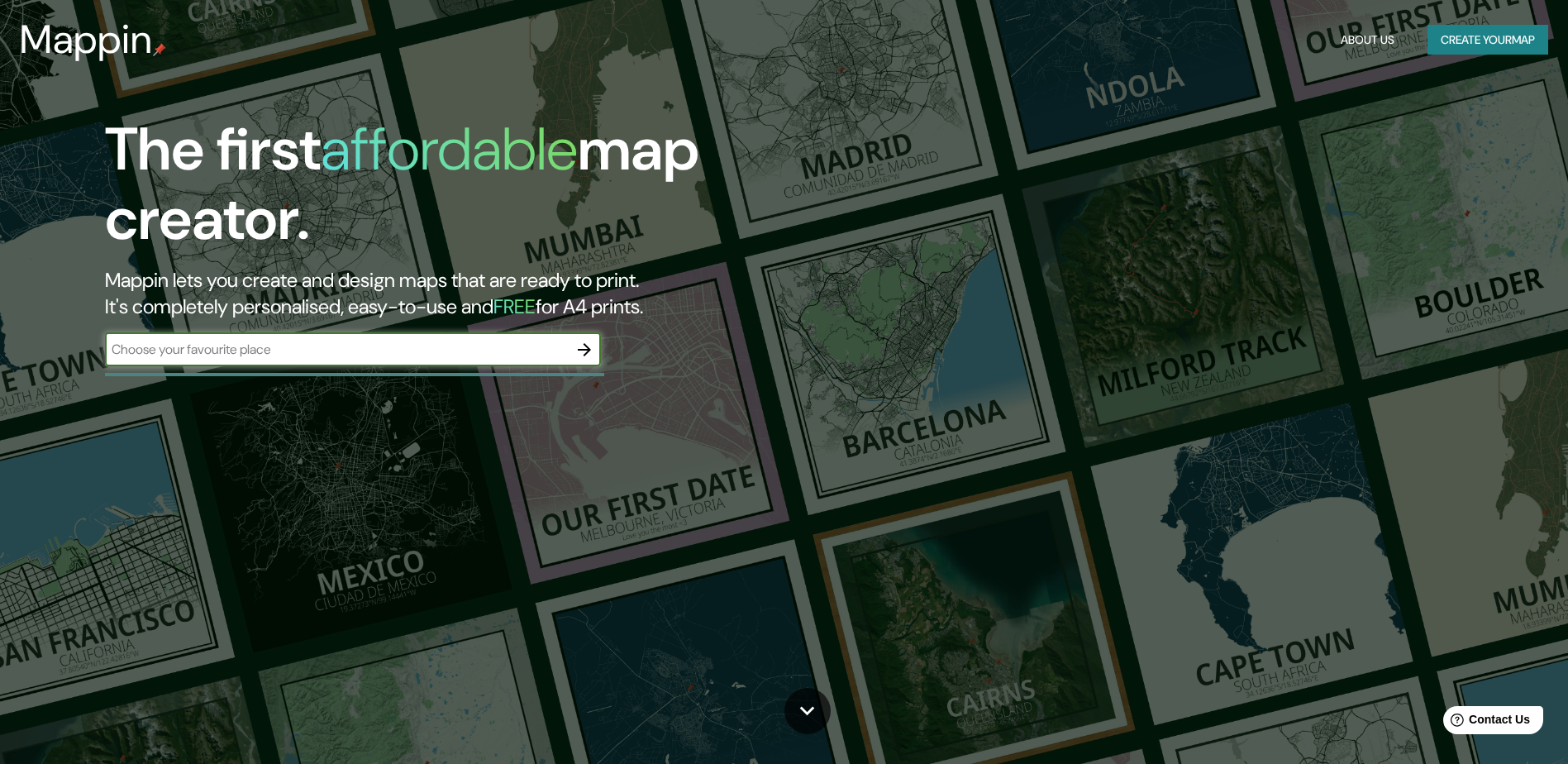
click at [586, 356] on icon "button" at bounding box center [584, 350] width 20 height 20
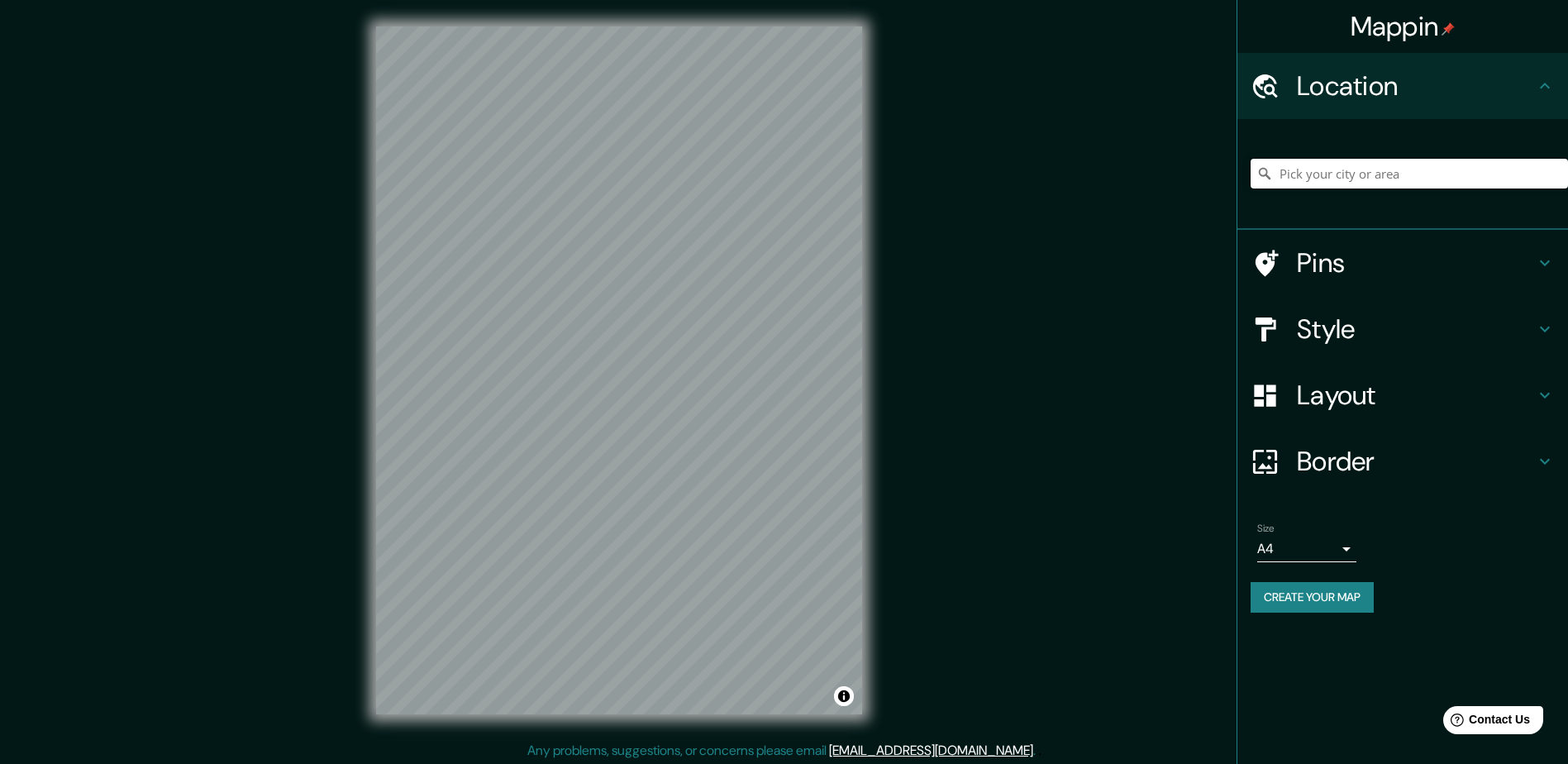
click at [1299, 173] on input "Pick your city or area" at bounding box center [1409, 173] width 317 height 29
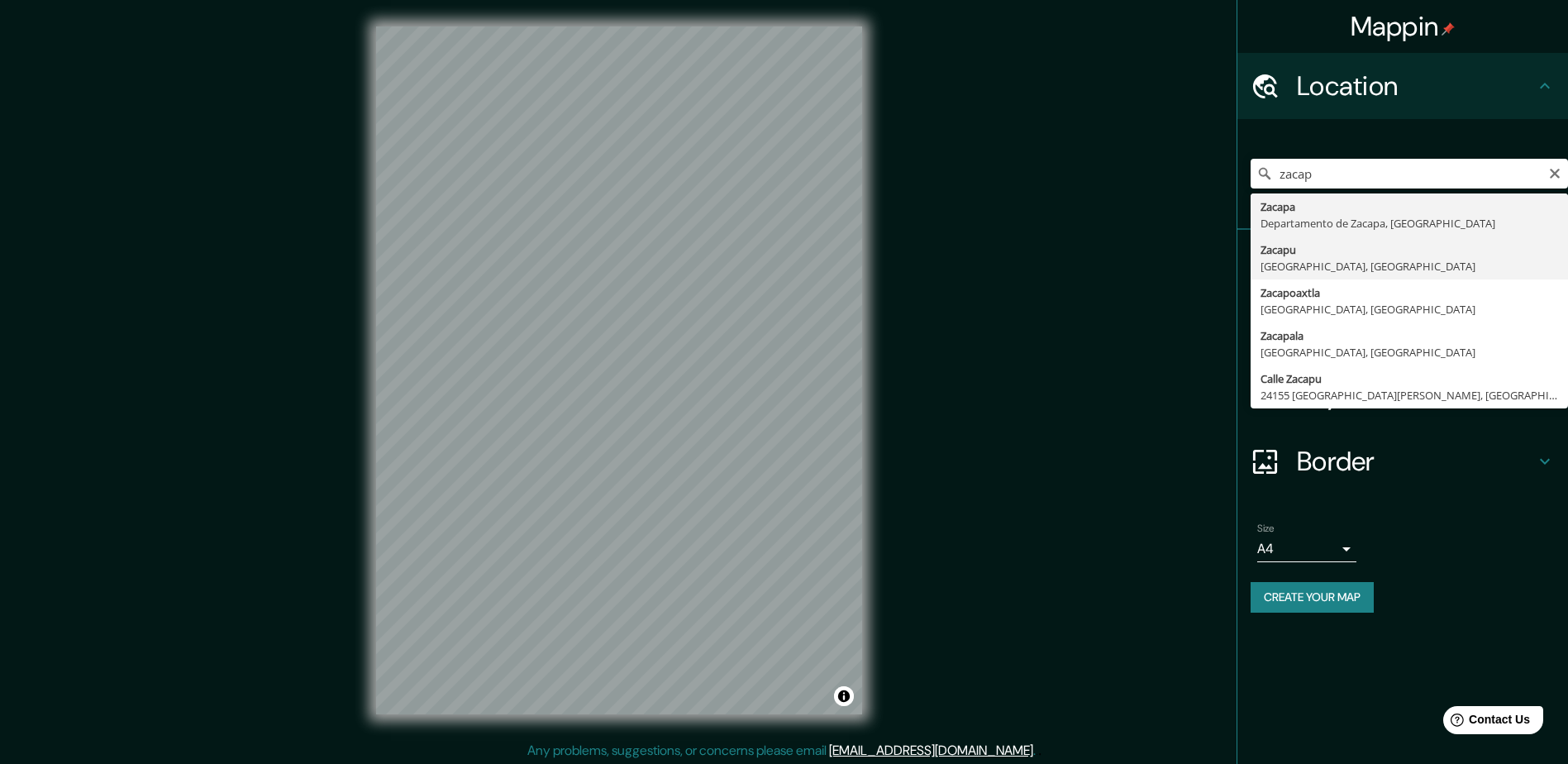
type input "Zacapu, Michoacán, México"
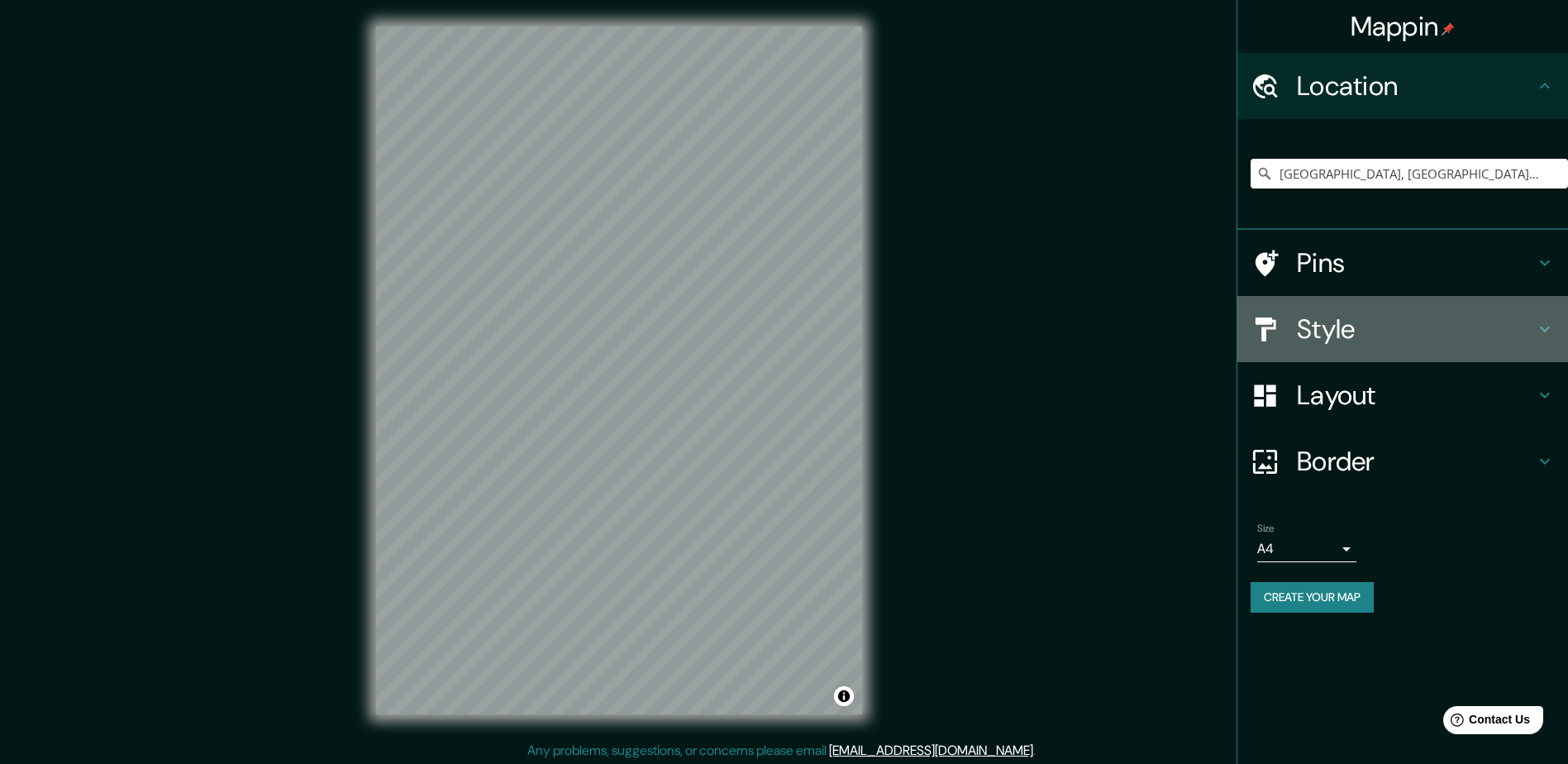
click at [1415, 339] on h4 "Style" at bounding box center [1415, 329] width 238 height 33
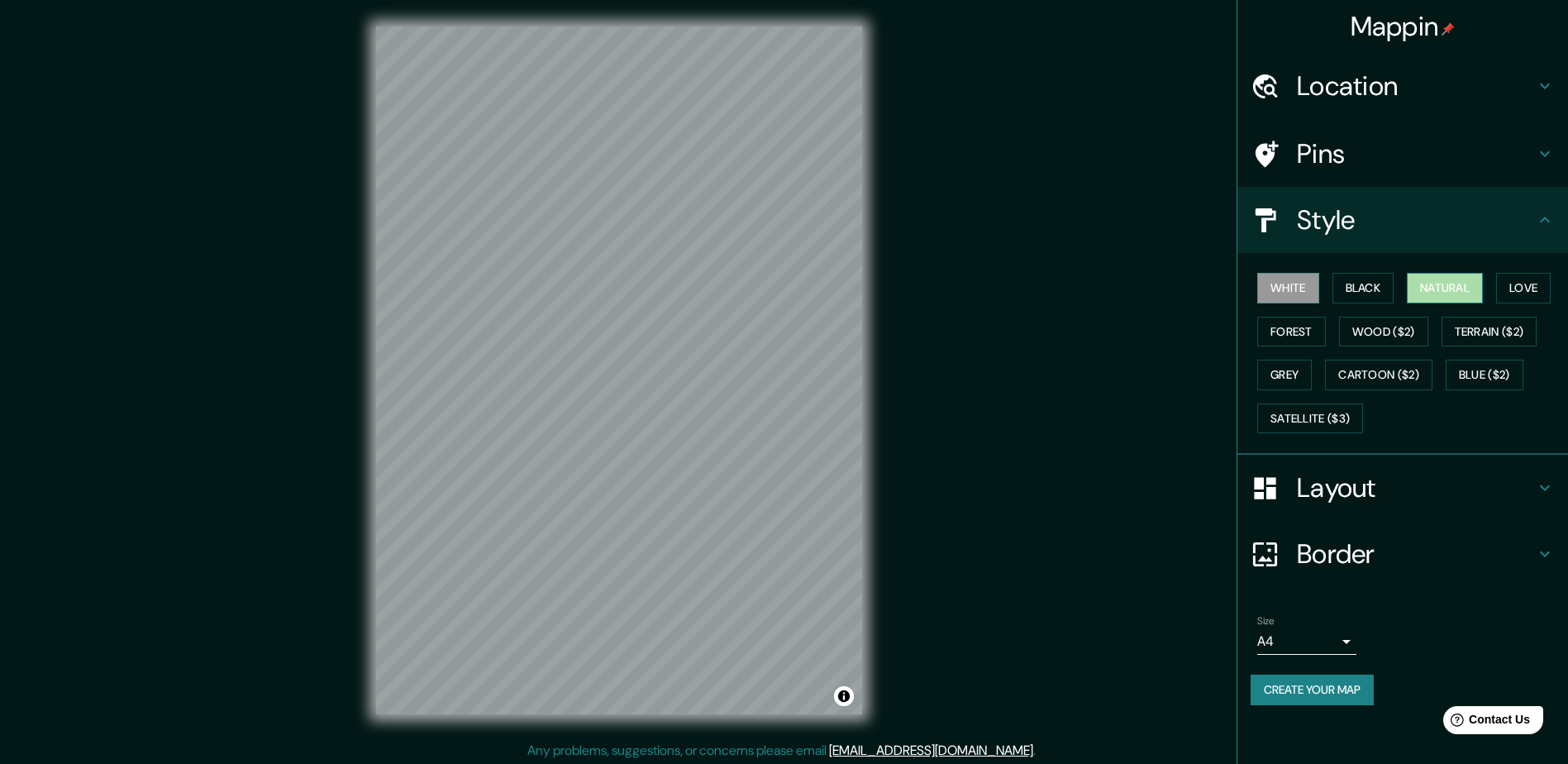
click at [1448, 300] on button "Natural" at bounding box center [1445, 288] width 76 height 30
click at [1383, 285] on button "Black" at bounding box center [1362, 288] width 62 height 30
click at [1509, 292] on button "Love" at bounding box center [1523, 288] width 55 height 30
drag, startPoint x: 1367, startPoint y: 465, endPoint x: 1369, endPoint y: 478, distance: 13.2
click at [1370, 470] on div "Layout" at bounding box center [1402, 488] width 331 height 66
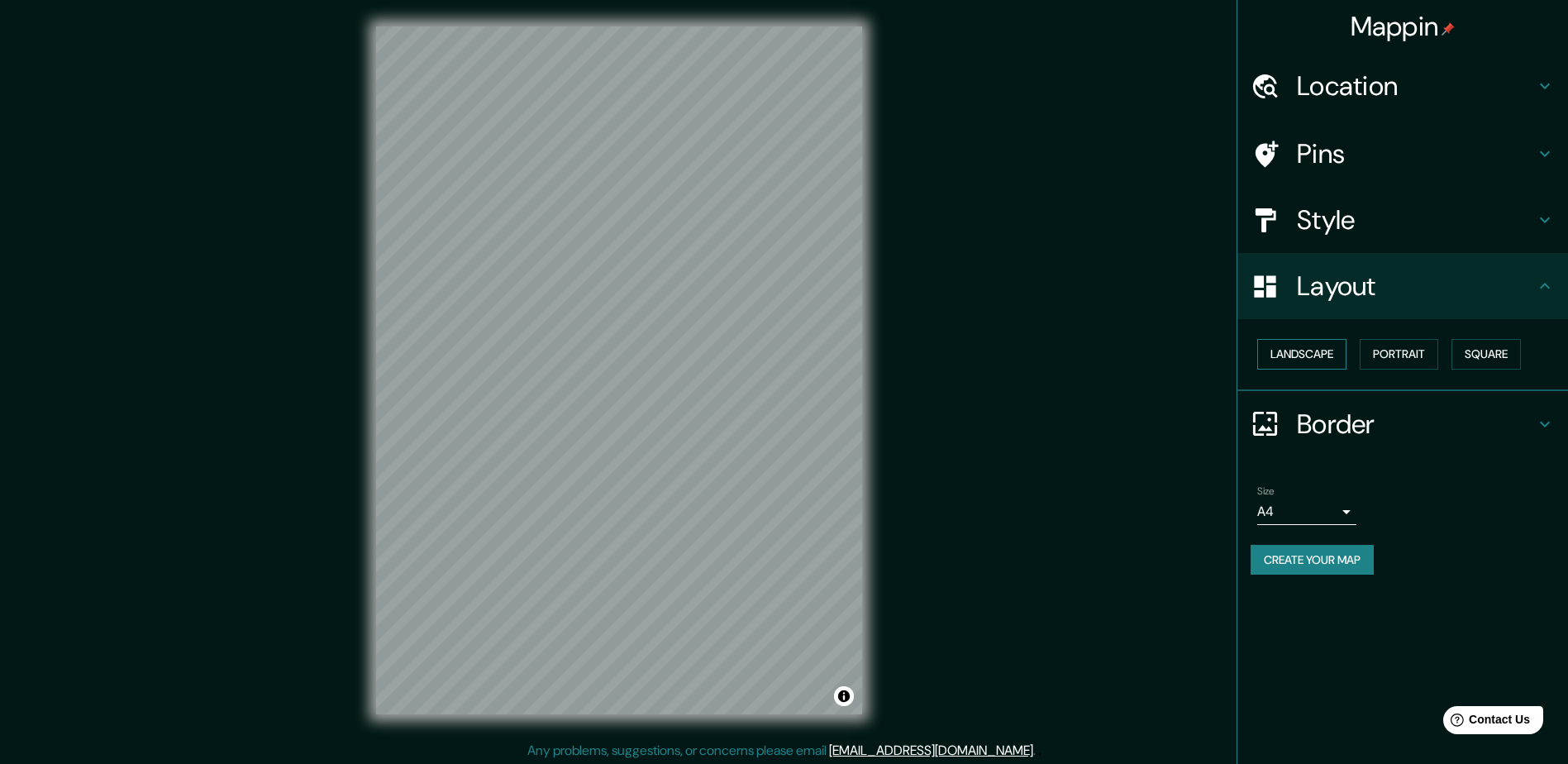
click at [1313, 341] on button "Landscape" at bounding box center [1302, 355] width 89 height 30
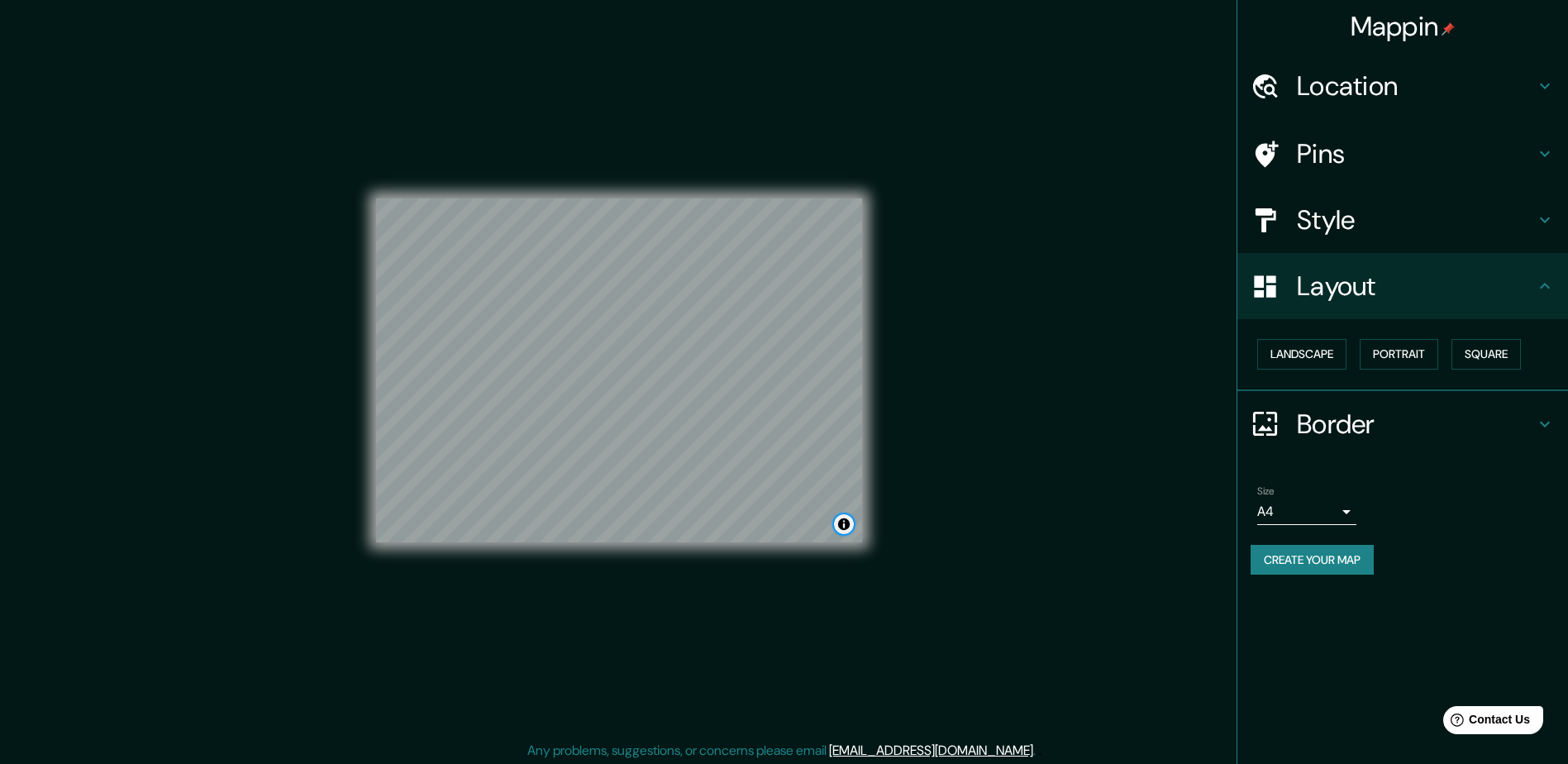
click at [843, 520] on button "Toggle attribution" at bounding box center [843, 524] width 20 height 20
click at [788, 522] on link "Improve this map" at bounding box center [789, 524] width 81 height 11
click at [1515, 417] on h4 "Border" at bounding box center [1415, 424] width 238 height 33
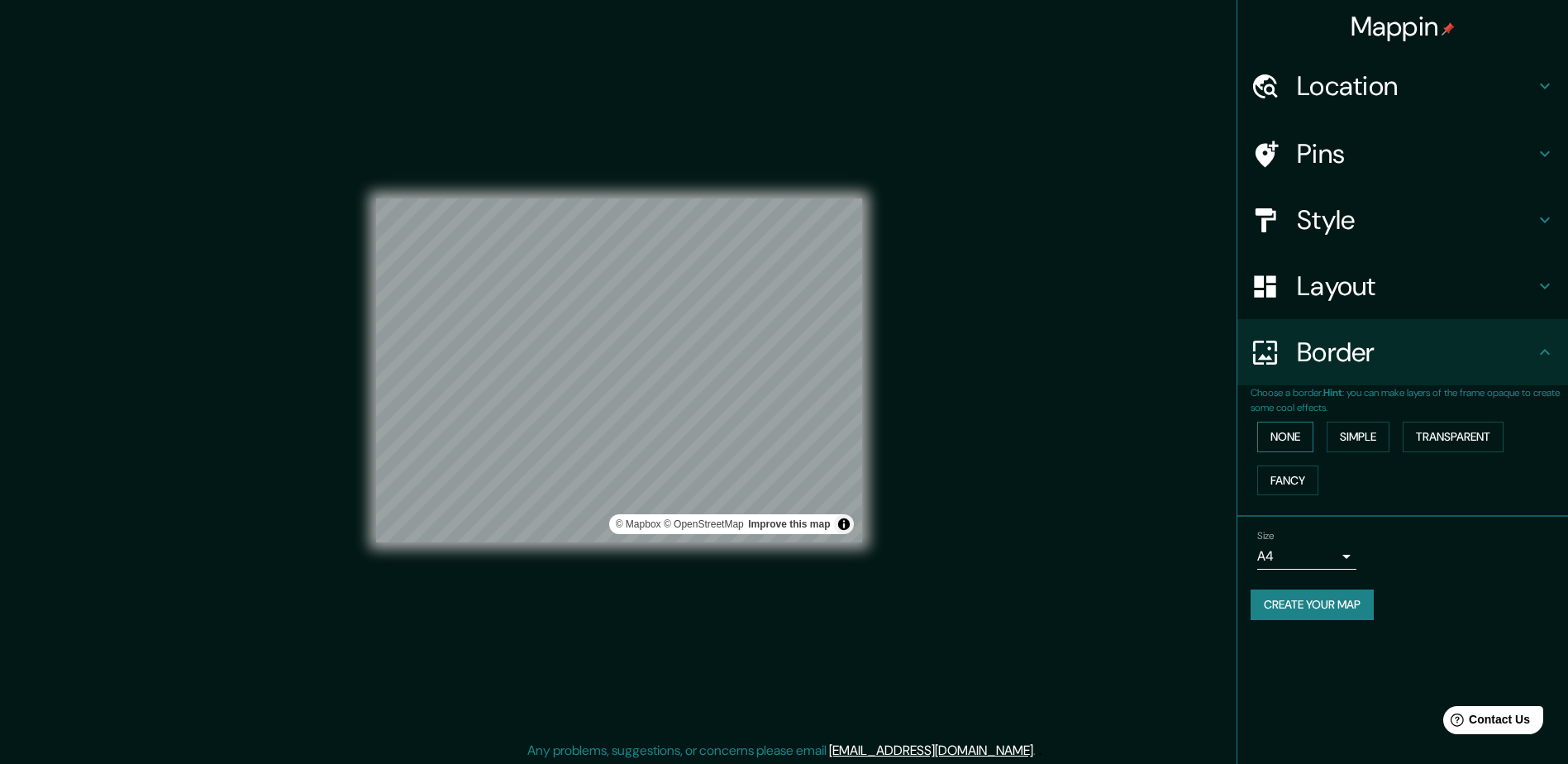
click at [1286, 436] on button "None" at bounding box center [1285, 437] width 56 height 30
click at [1382, 436] on button "Simple" at bounding box center [1358, 437] width 63 height 30
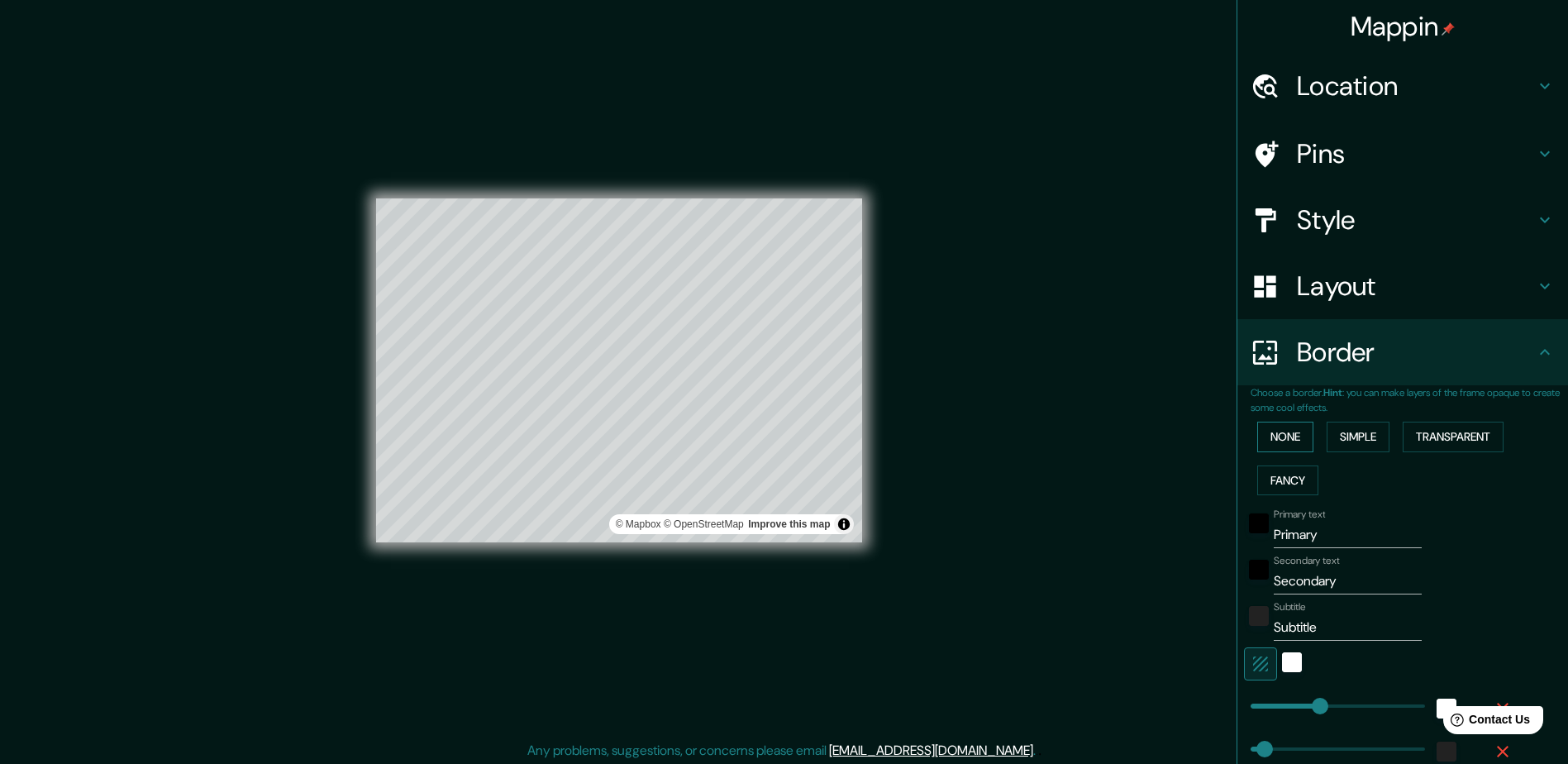
click at [1261, 436] on button "None" at bounding box center [1285, 437] width 56 height 30
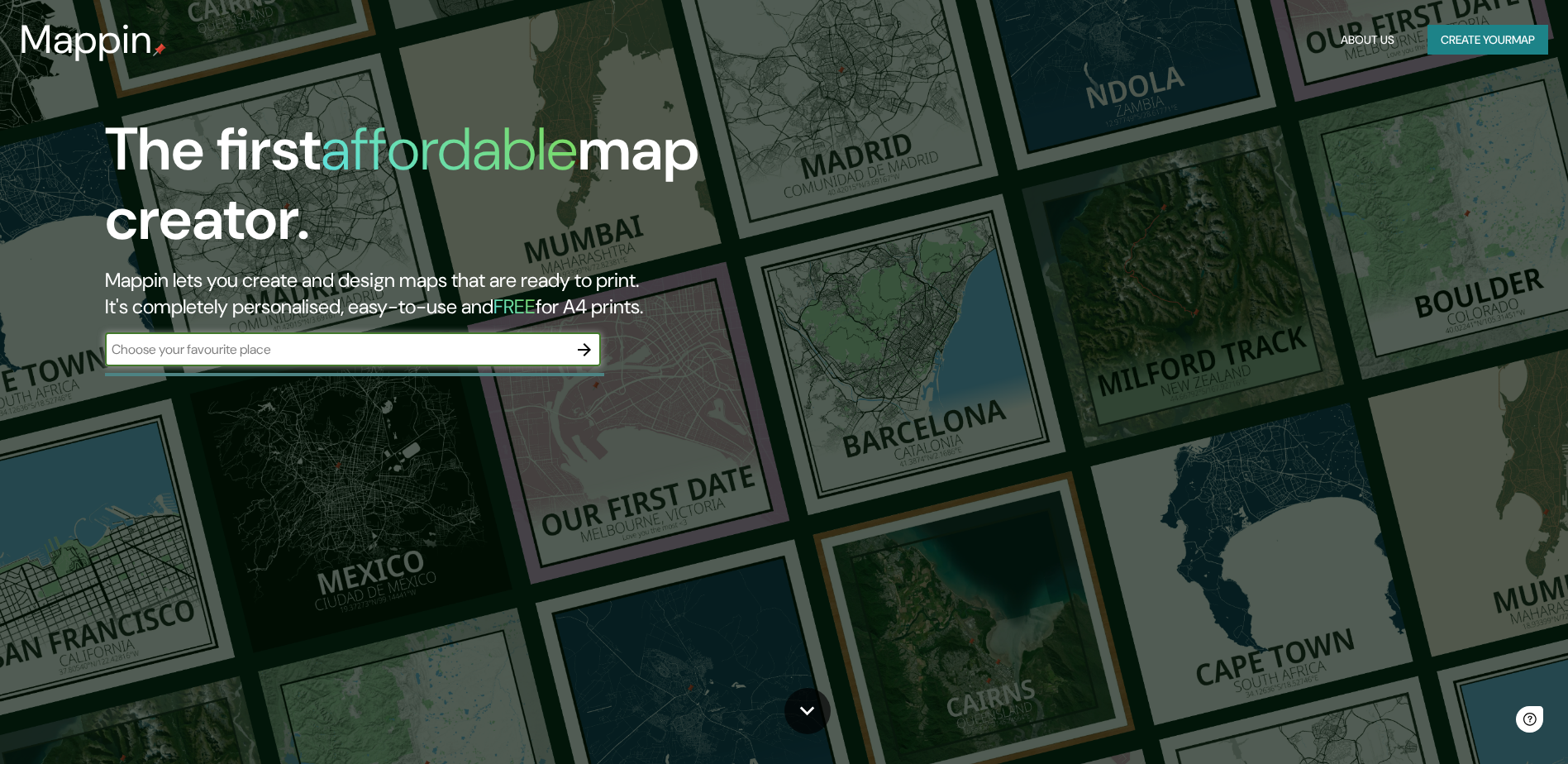
click at [585, 348] on icon "button" at bounding box center [584, 350] width 20 height 20
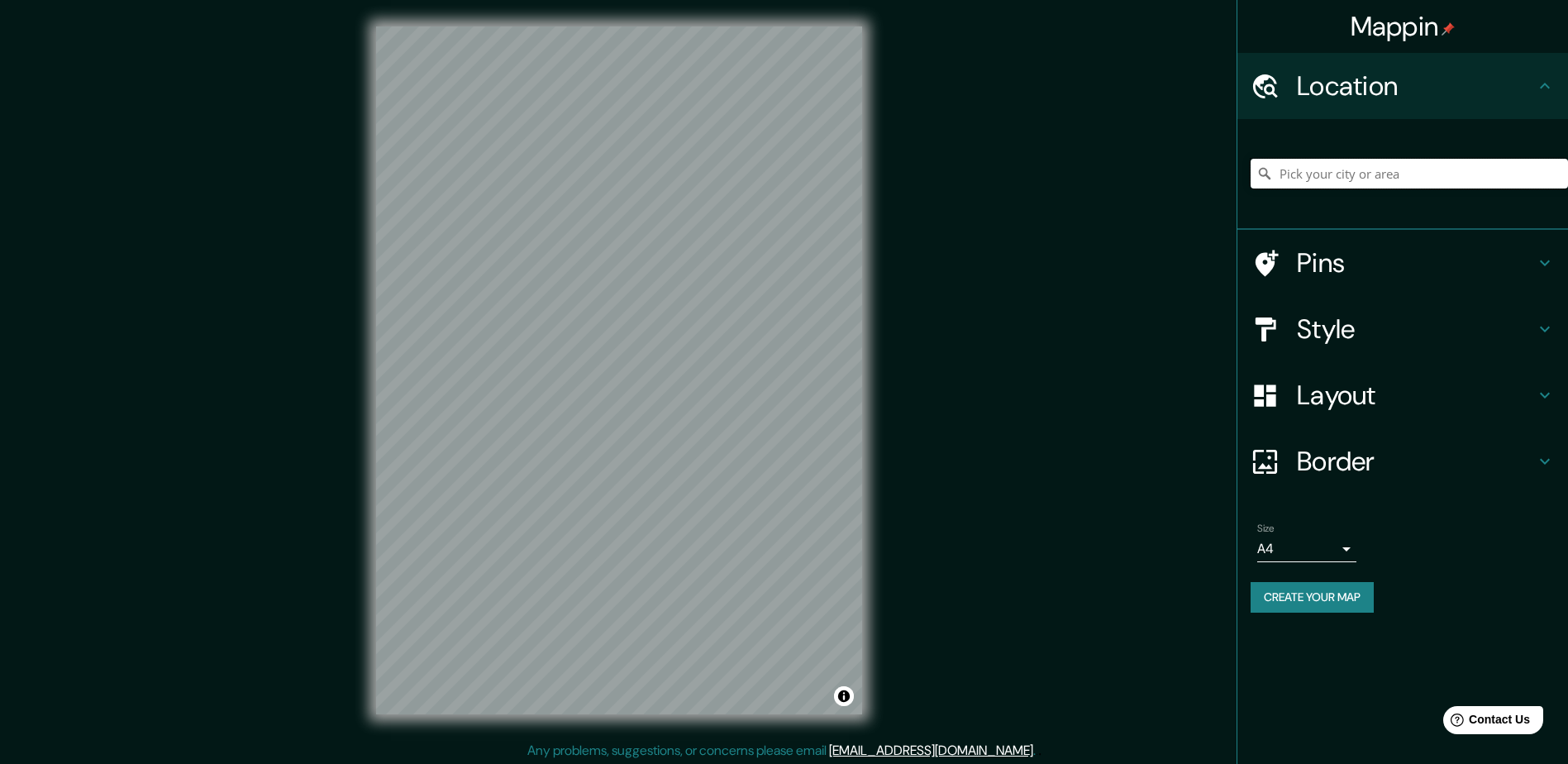
click at [1401, 184] on input "Pick your city or area" at bounding box center [1409, 173] width 317 height 29
click at [1402, 411] on h4 "Layout" at bounding box center [1415, 395] width 238 height 33
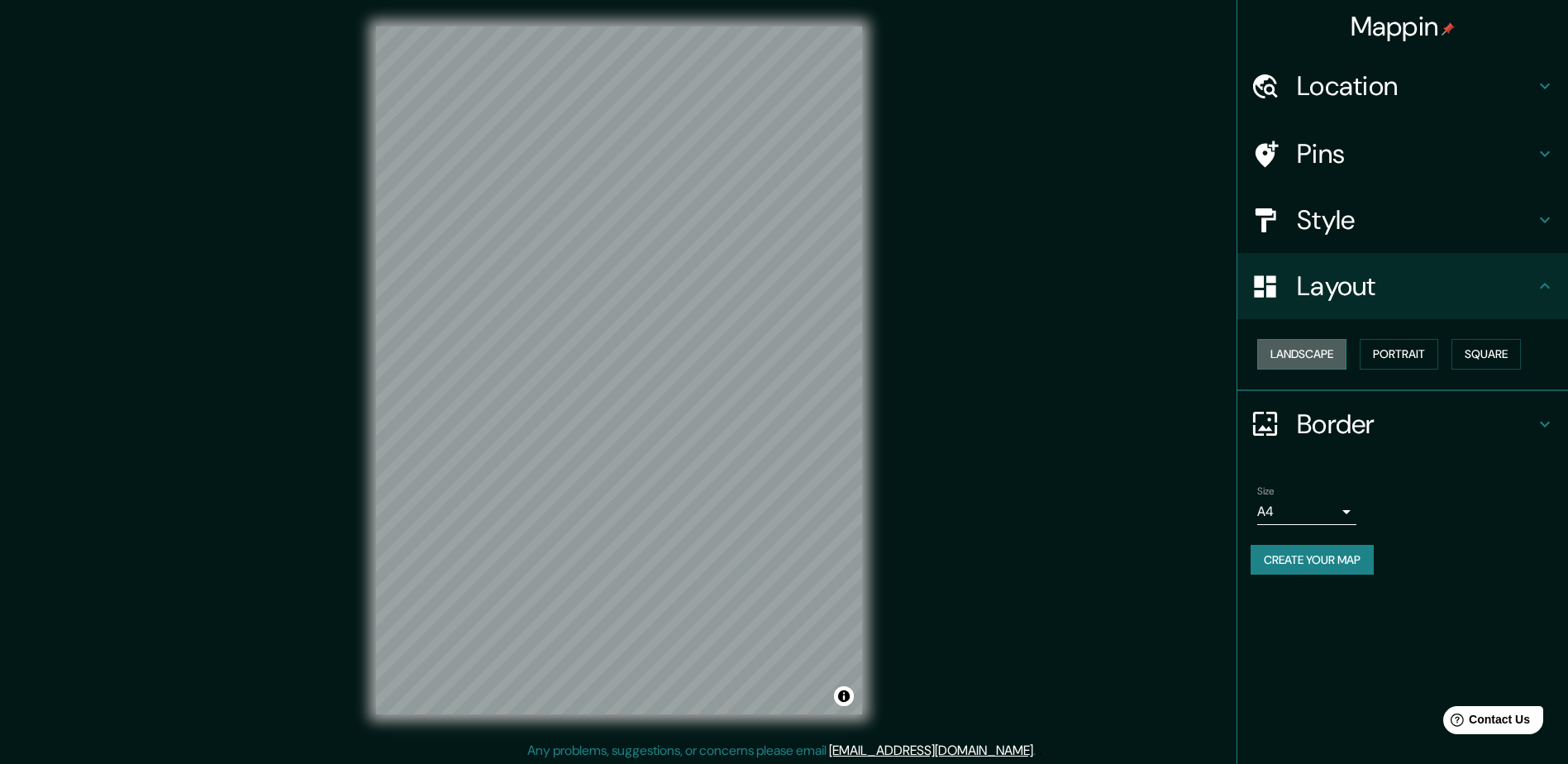
click at [1307, 353] on button "Landscape" at bounding box center [1302, 355] width 89 height 30
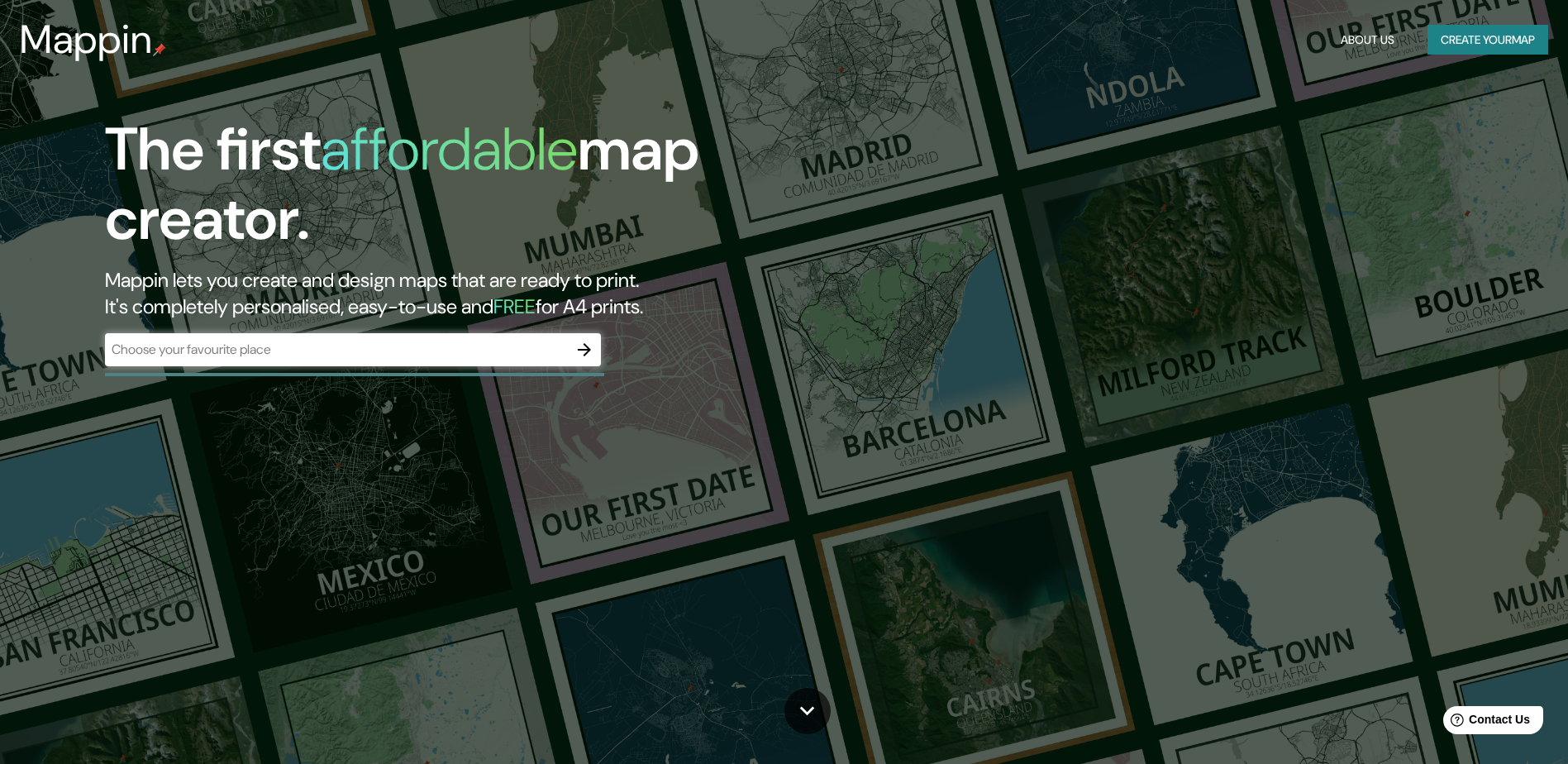
click at [552, 360] on div "​" at bounding box center [352, 350] width 496 height 33
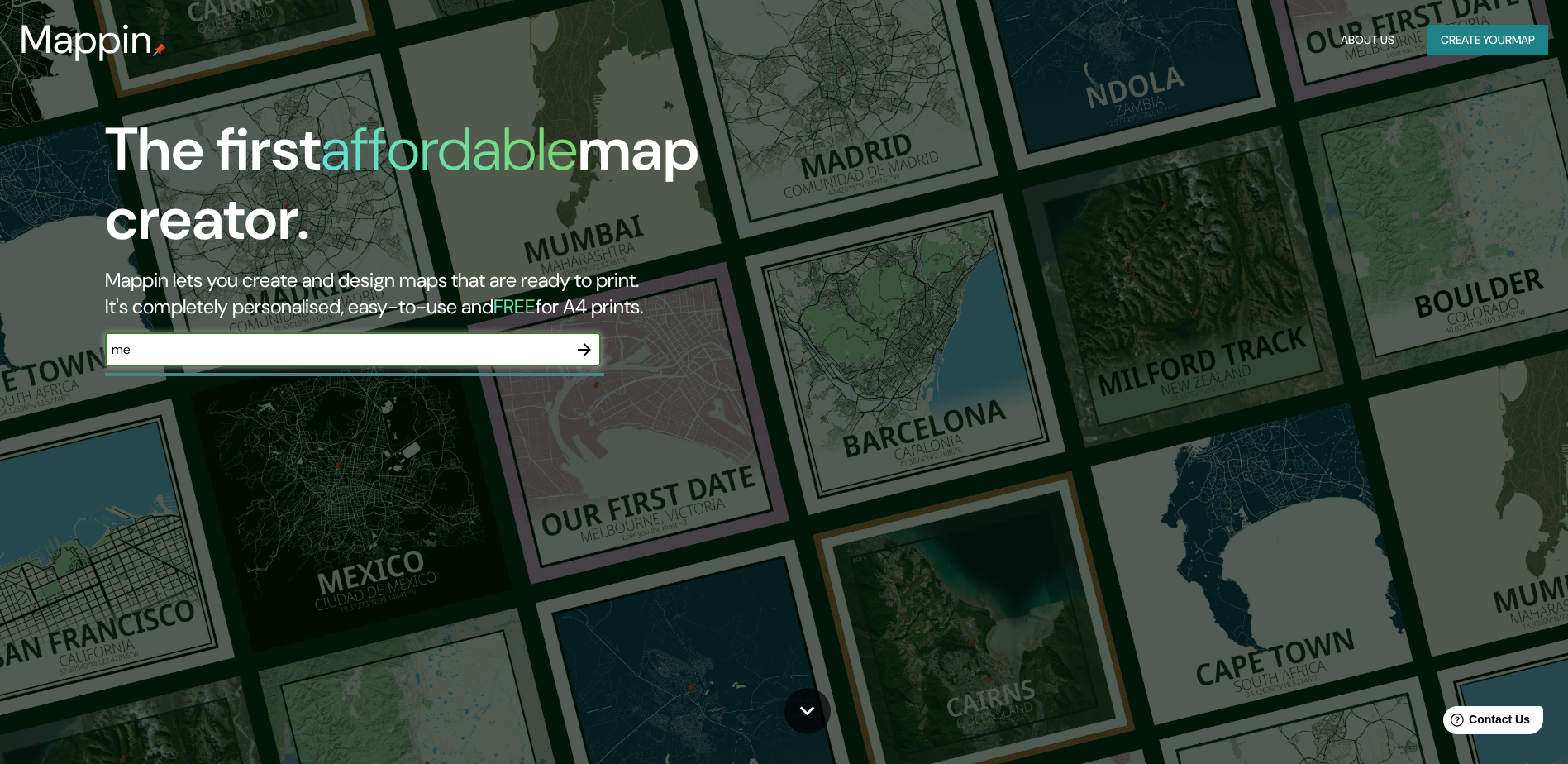
type input "[GEOGRAPHIC_DATA]"
click at [586, 347] on icon "button" at bounding box center [585, 350] width 13 height 13
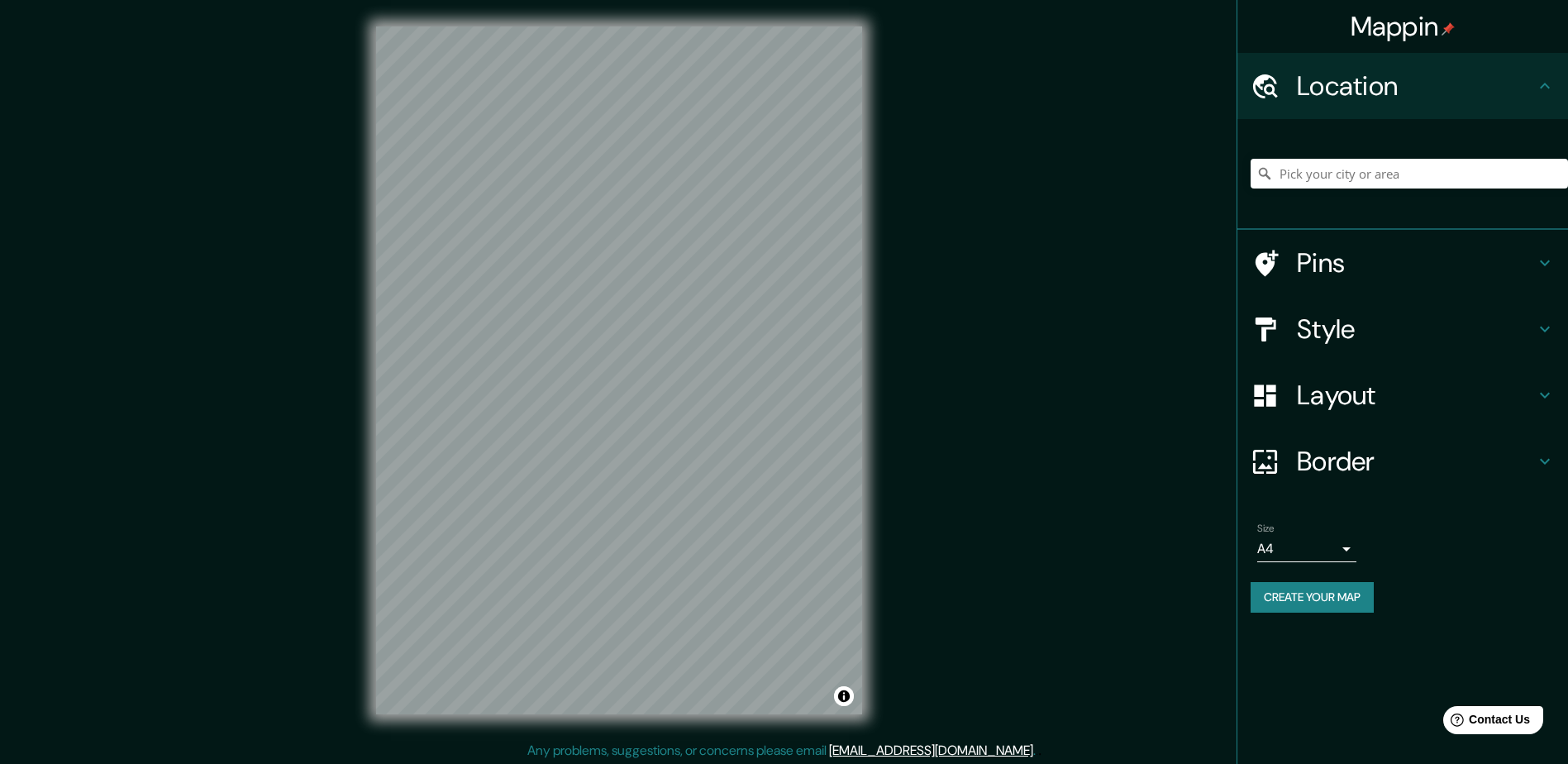
click at [1355, 374] on div "Layout" at bounding box center [1402, 395] width 331 height 66
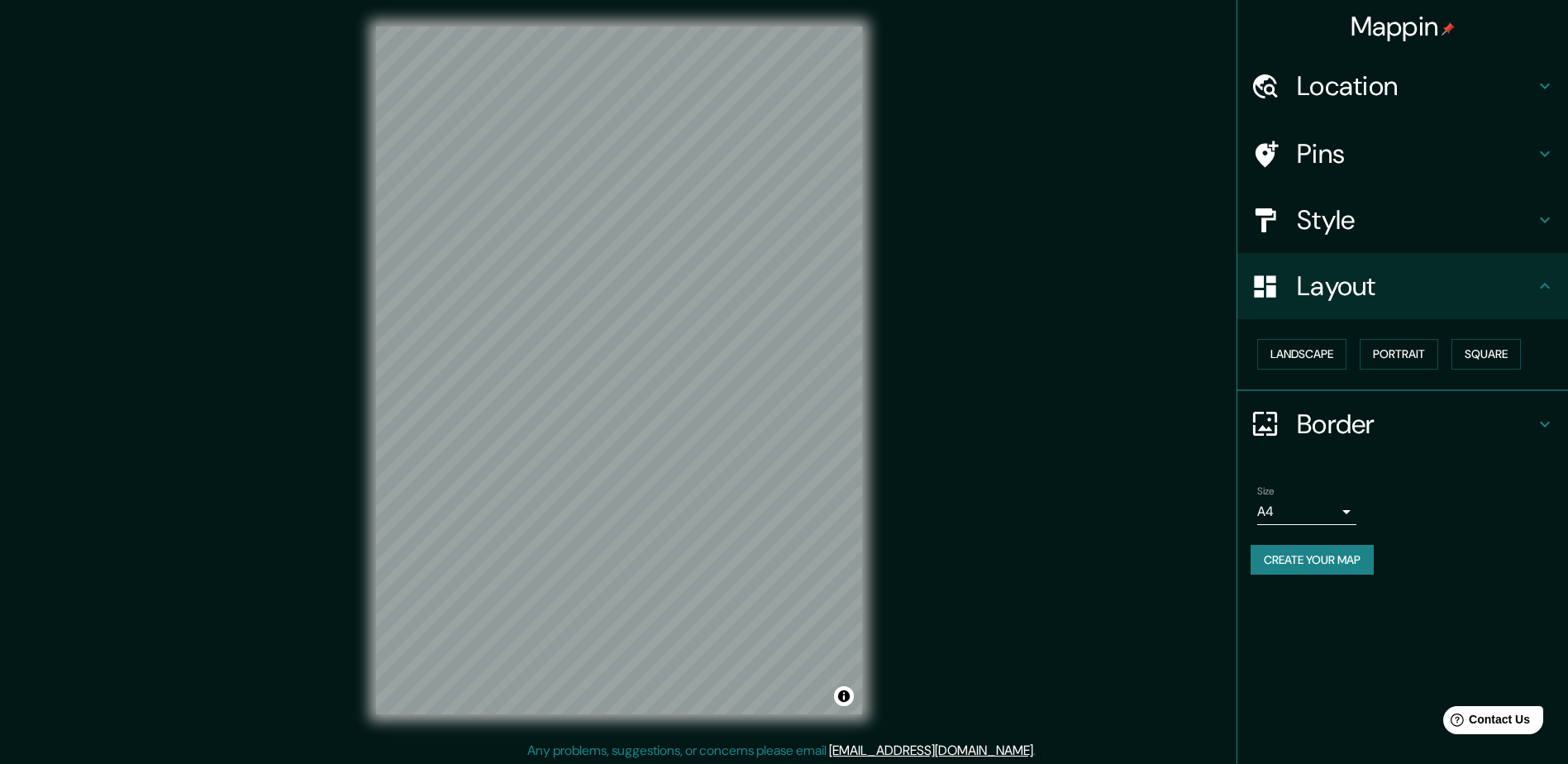
click at [1311, 330] on div "Landscape [GEOGRAPHIC_DATA]" at bounding box center [1402, 355] width 331 height 72
click at [1308, 343] on button "Landscape" at bounding box center [1302, 355] width 89 height 30
